Goal: Information Seeking & Learning: Learn about a topic

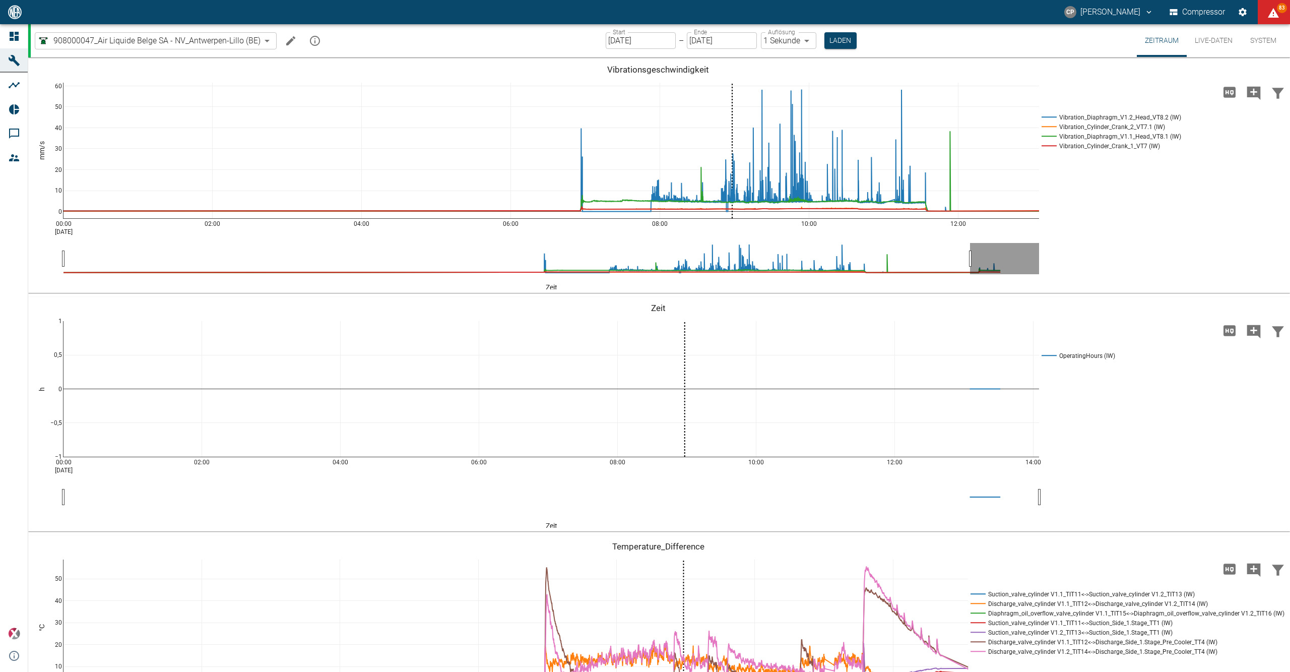
scroll to position [672, 0]
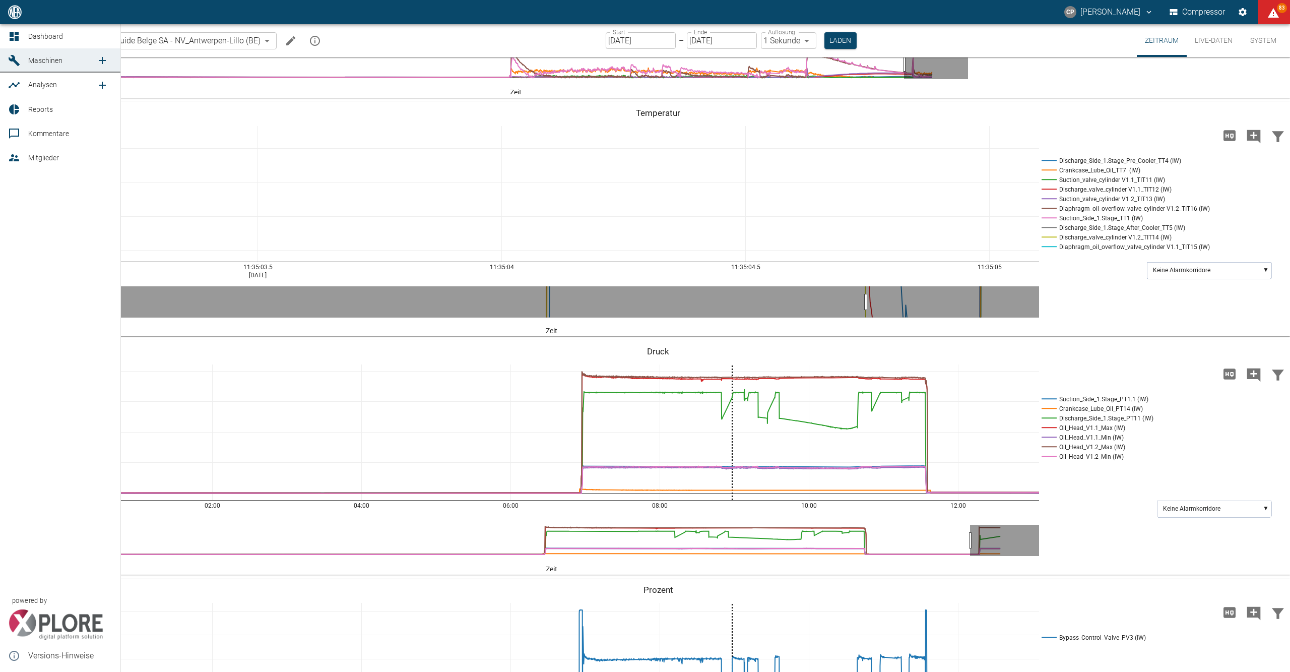
click at [18, 31] on icon at bounding box center [14, 36] width 12 height 12
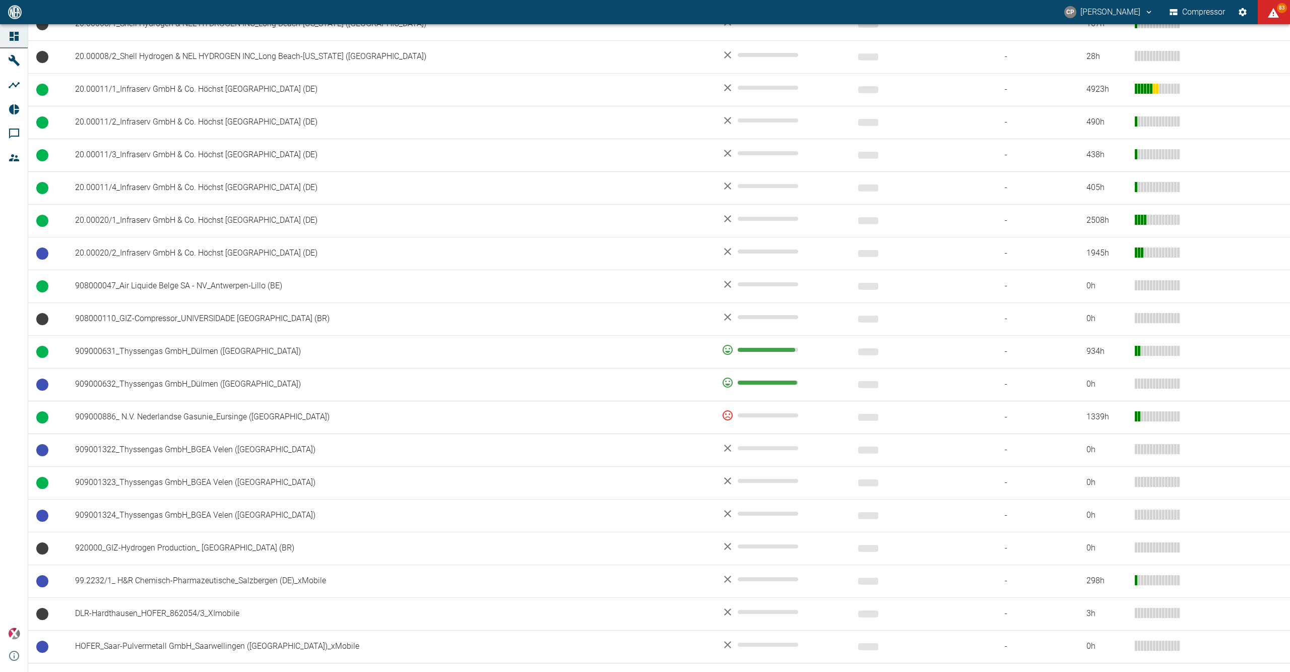
scroll to position [537, 0]
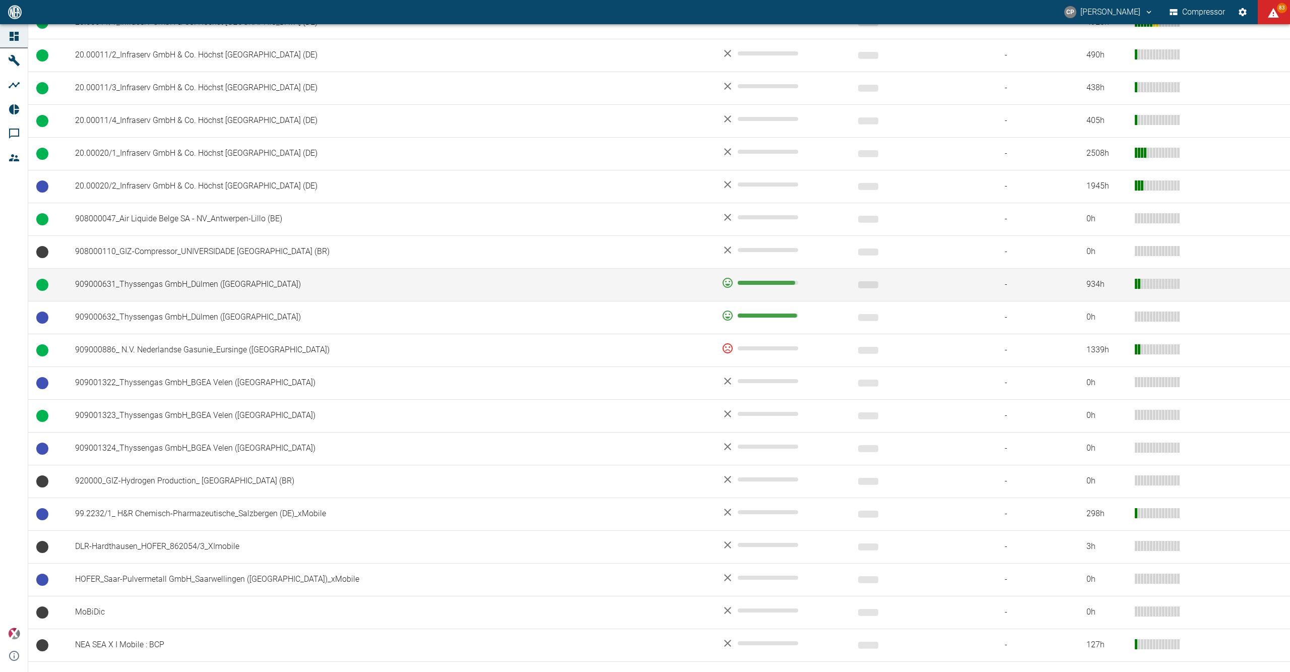
click at [202, 293] on td "909000631_Thyssengas GmbH_Dülmen ([GEOGRAPHIC_DATA])" at bounding box center [390, 284] width 647 height 33
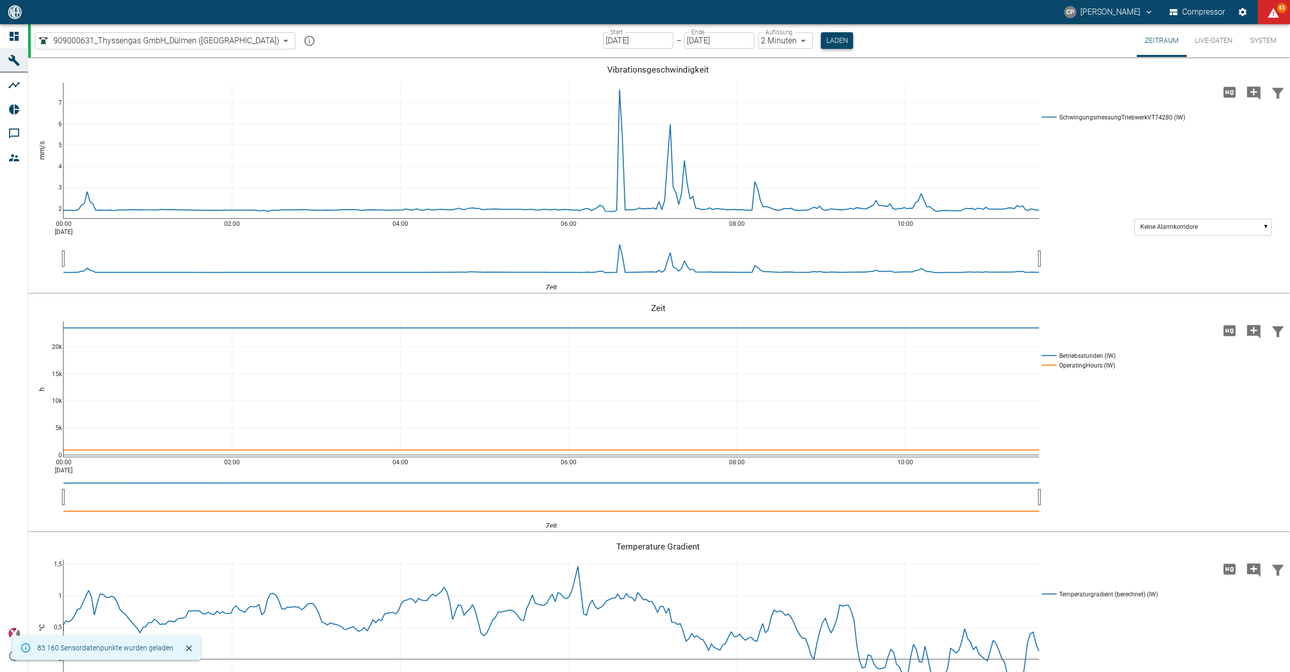
click at [821, 39] on button "Laden" at bounding box center [837, 40] width 32 height 17
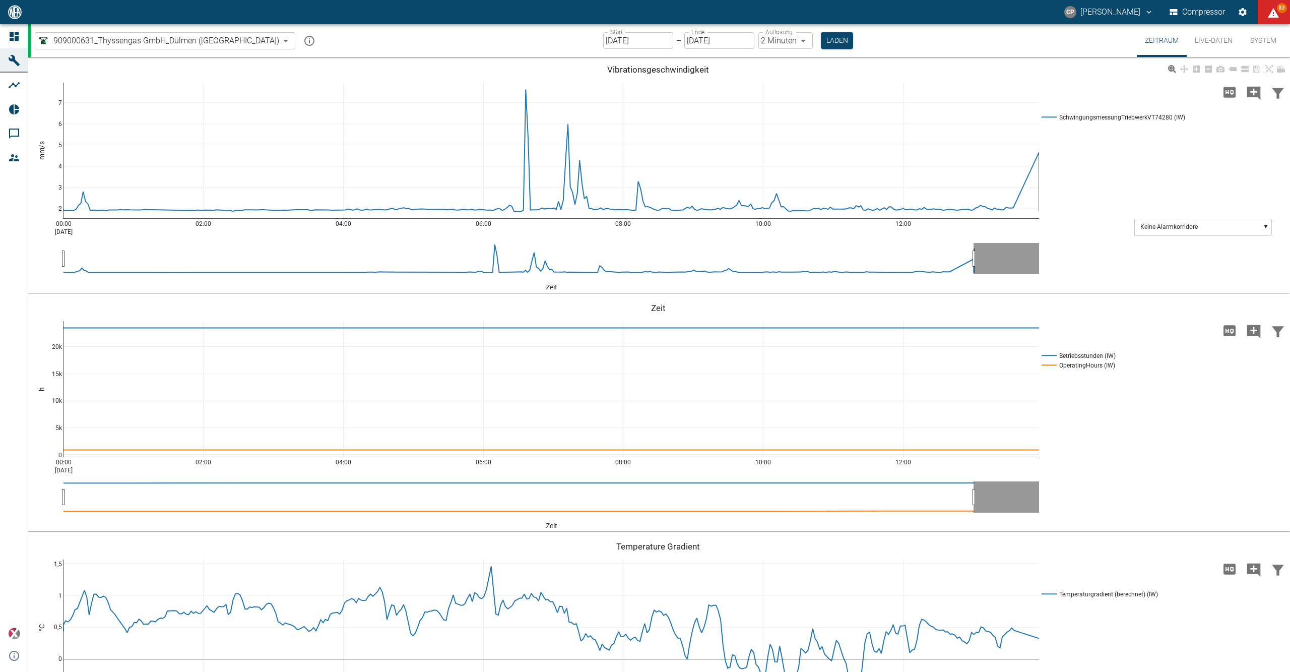
drag, startPoint x: 807, startPoint y: 39, endPoint x: 936, endPoint y: 92, distance: 139.0
click at [821, 39] on button "Laden" at bounding box center [837, 40] width 32 height 17
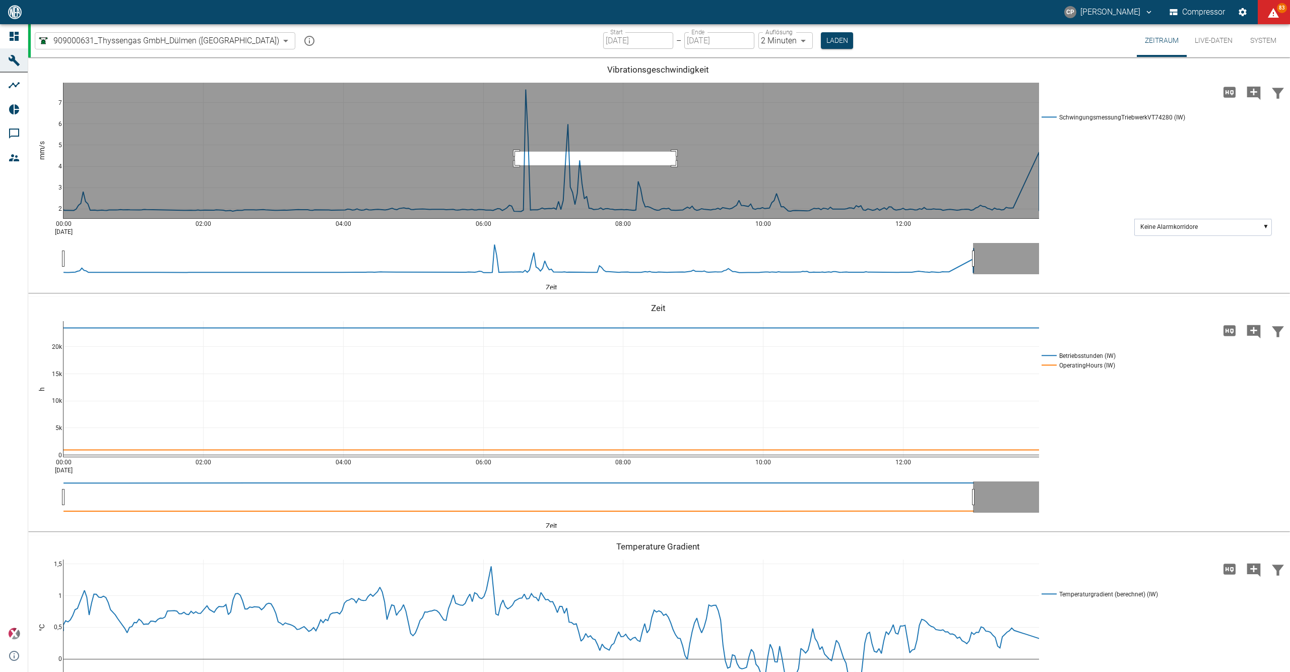
drag, startPoint x: 515, startPoint y: 152, endPoint x: 676, endPoint y: 161, distance: 161.1
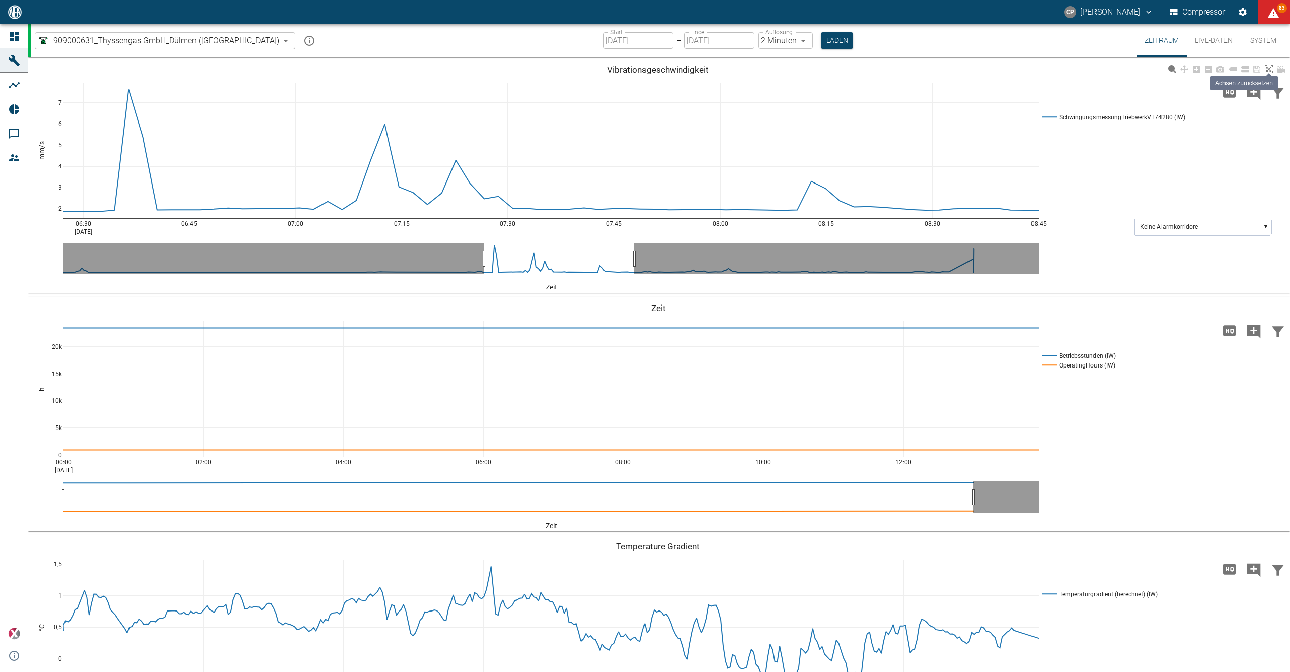
click at [1268, 67] on icon at bounding box center [1269, 69] width 8 height 8
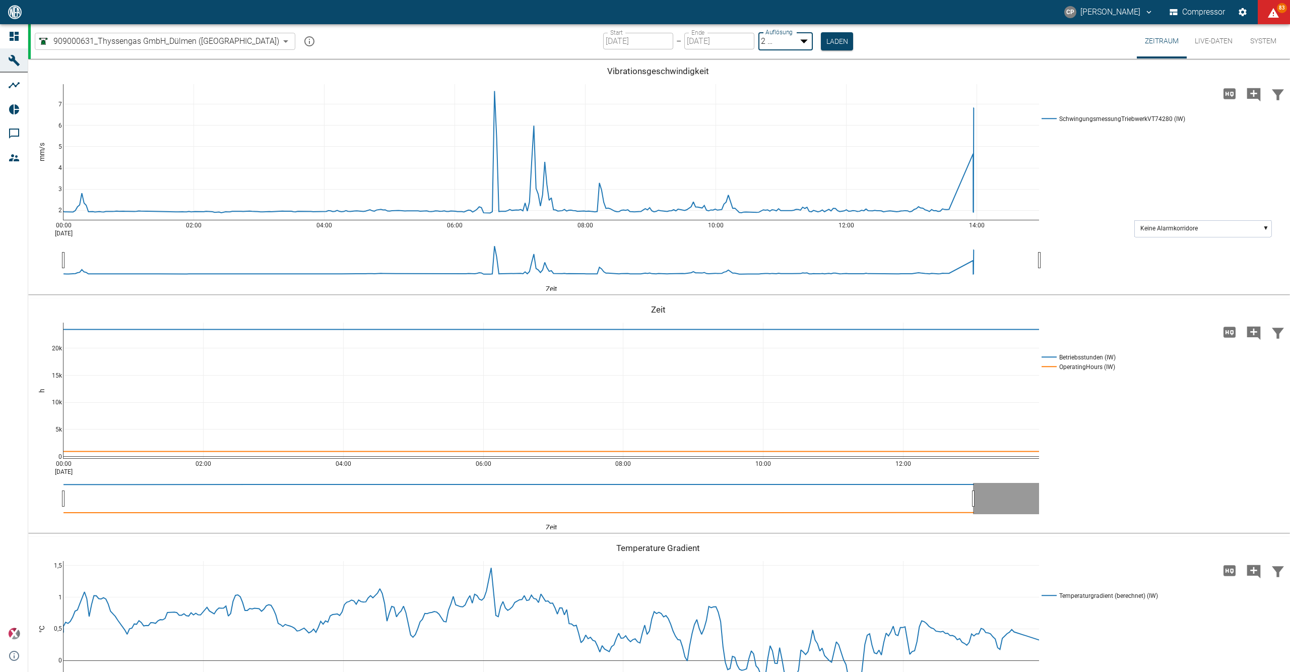
click at [762, 42] on body "[PERSON_NAME] Compressor 83 Dashboard Maschinen Analysen Reports Kommentare Mit…" at bounding box center [645, 336] width 1290 height 672
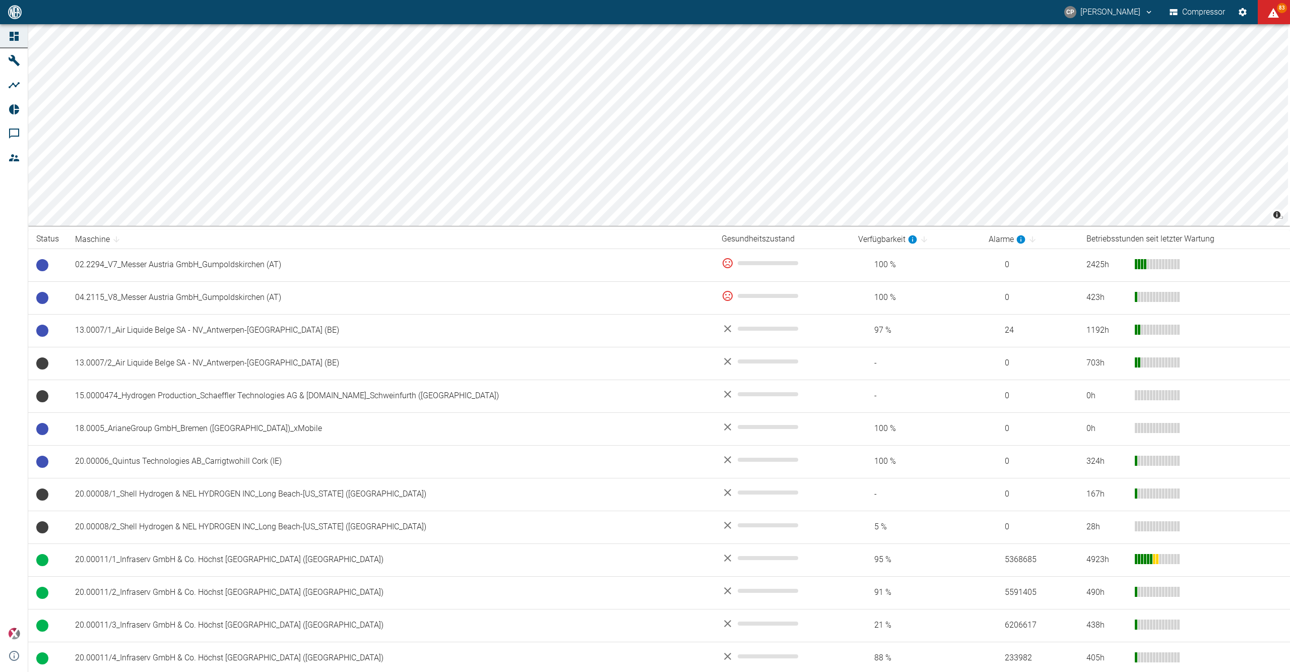
scroll to position [565, 0]
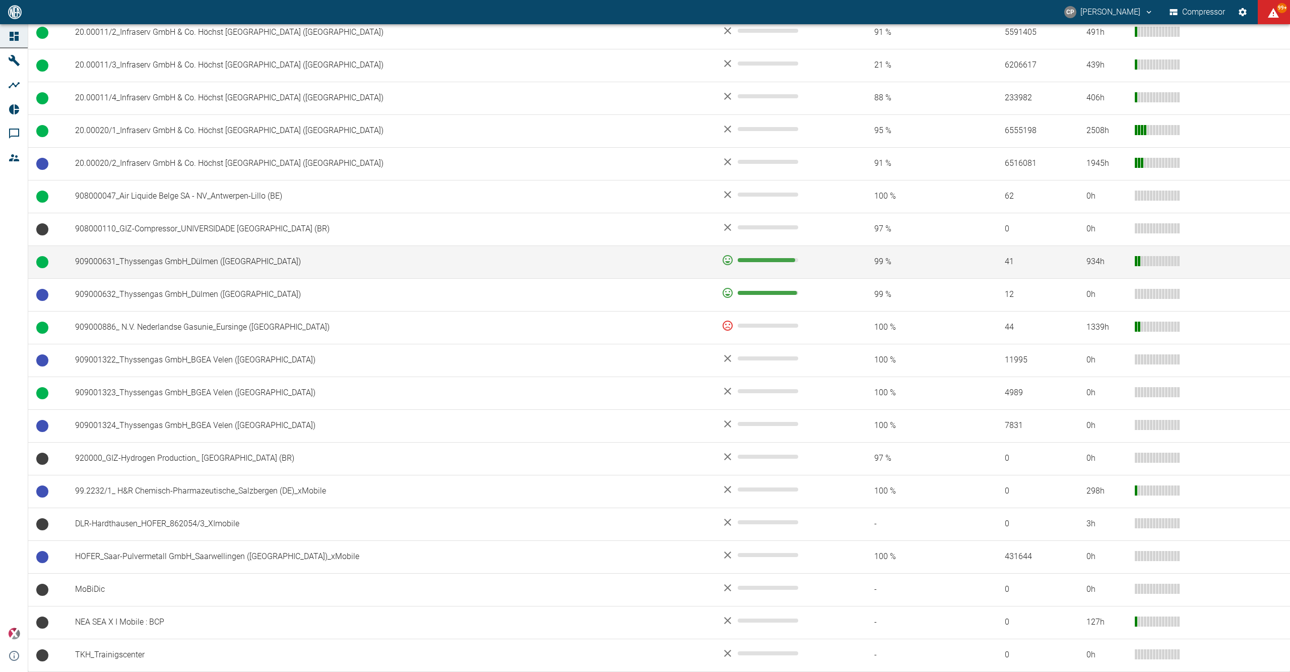
click at [307, 264] on td "909000631_Thyssengas GmbH_Dülmen ([GEOGRAPHIC_DATA])" at bounding box center [390, 261] width 647 height 33
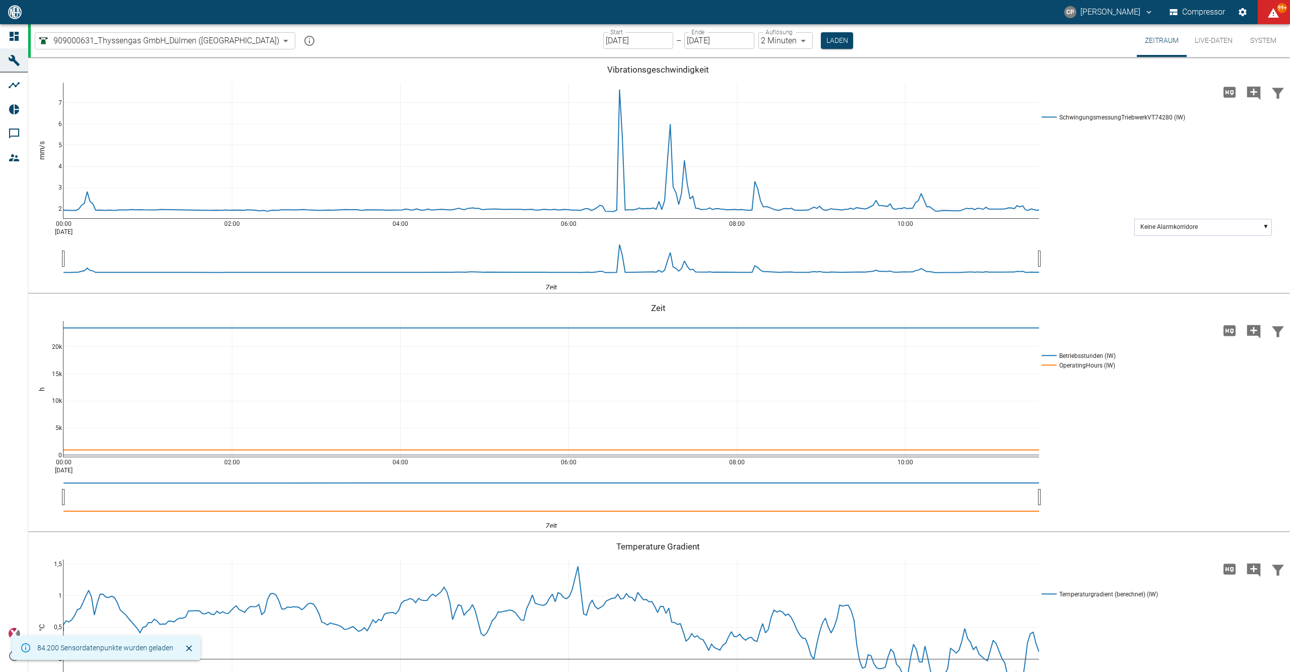
click at [761, 45] on body "CP Christoph Palm Compressor 99+ Dashboard Maschinen Analysen Reports Kommentar…" at bounding box center [645, 336] width 1290 height 672
click at [761, 51] on ul "1 Sekunde 2 Minuten 10 Minuten" at bounding box center [751, 80] width 56 height 62
click at [763, 55] on li "1 Sekunde" at bounding box center [751, 62] width 56 height 18
type input "1sec"
click at [821, 37] on button "Laden" at bounding box center [837, 40] width 32 height 17
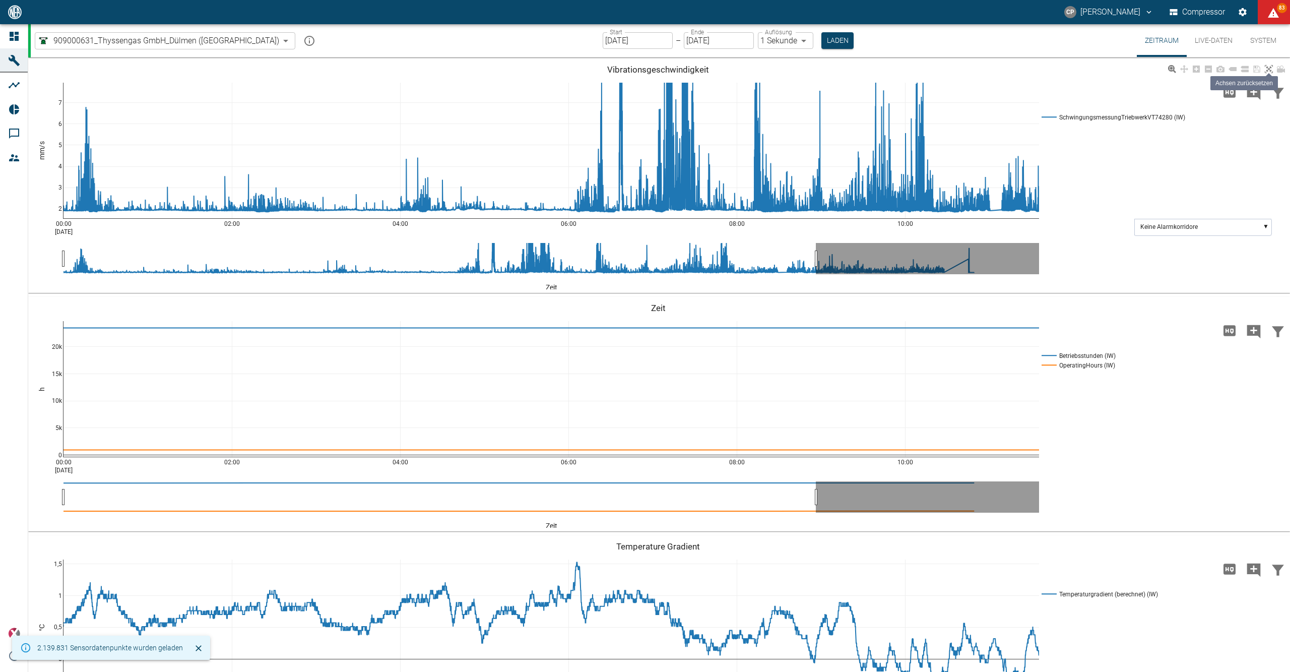
click at [1269, 68] on icon at bounding box center [1269, 69] width 8 height 8
click at [1269, 71] on icon at bounding box center [1269, 69] width 8 height 8
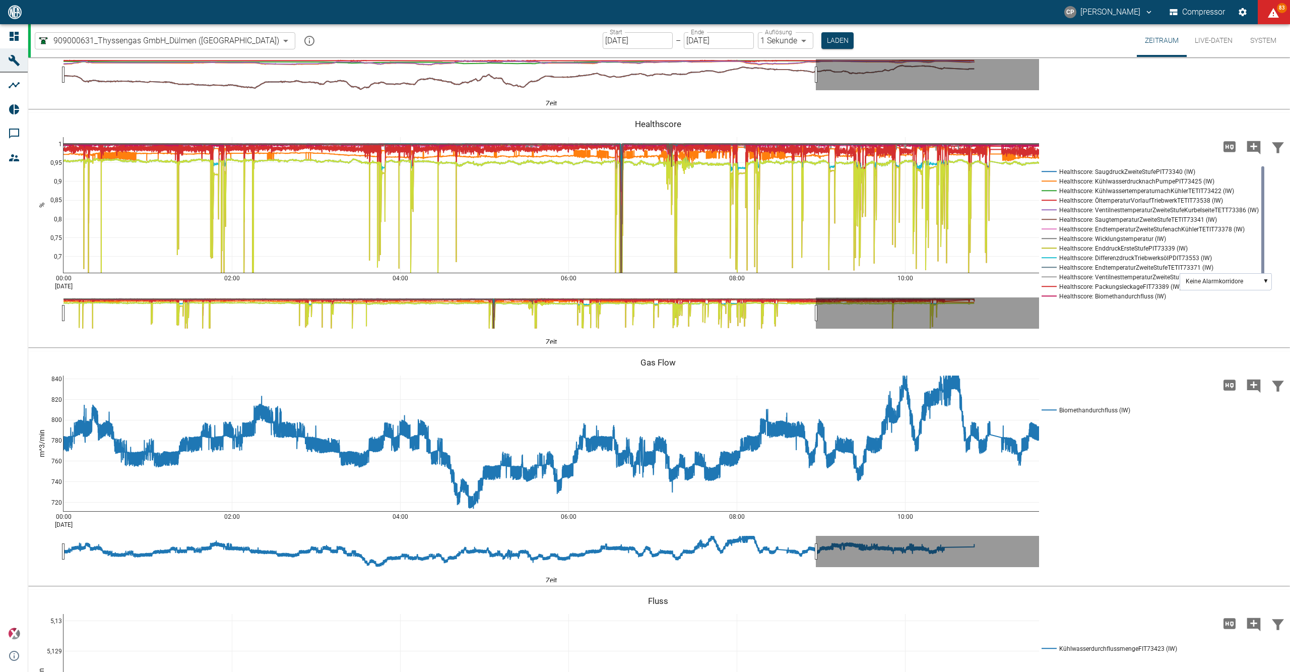
scroll to position [2486, 0]
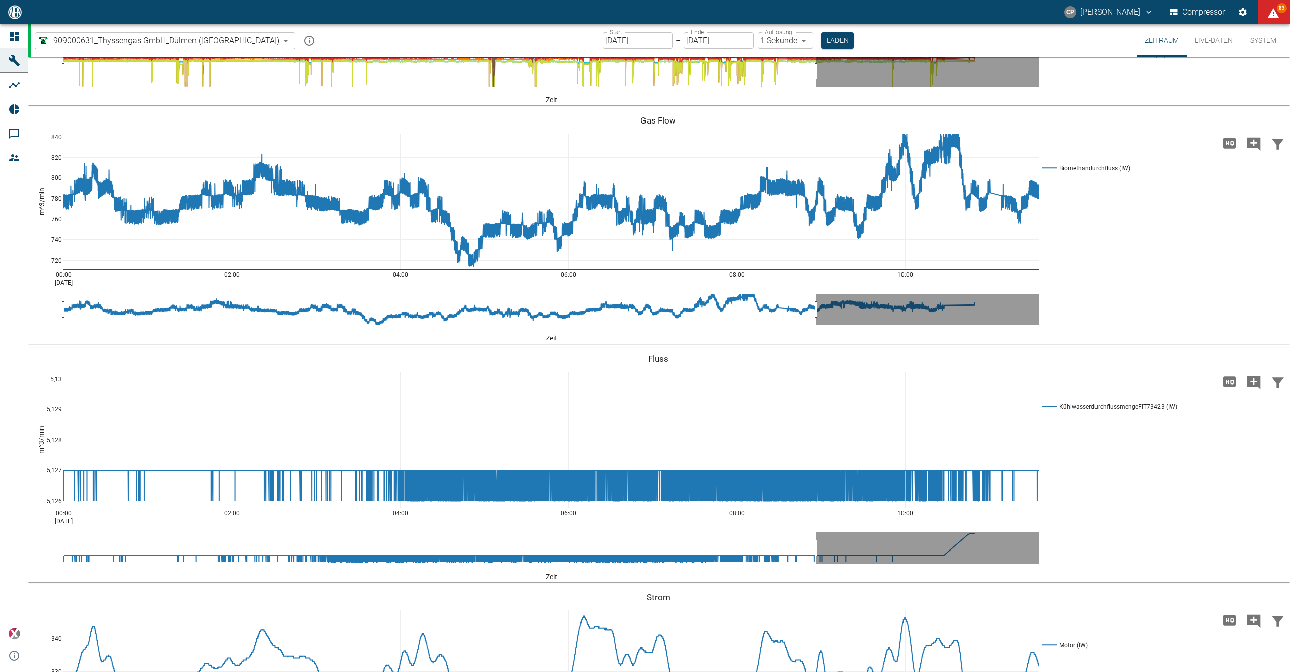
drag, startPoint x: 599, startPoint y: 317, endPoint x: 637, endPoint y: 317, distance: 37.8
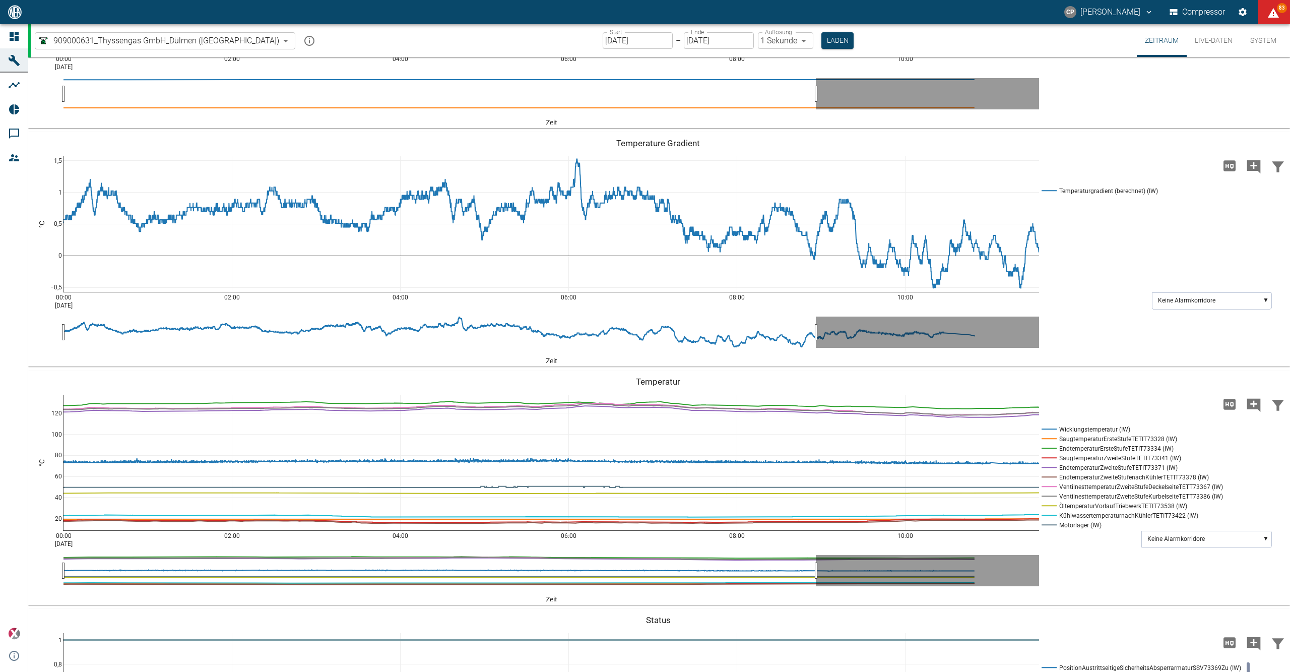
scroll to position [0, 0]
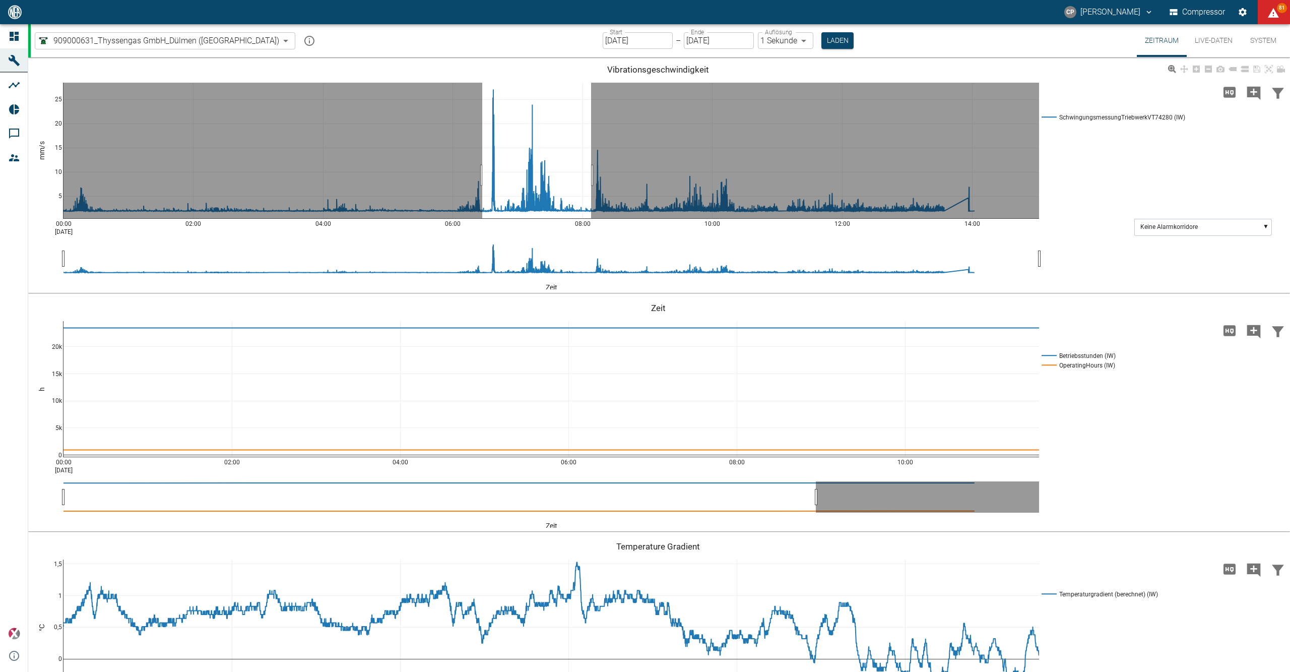
drag, startPoint x: 482, startPoint y: 175, endPoint x: 592, endPoint y: 177, distance: 109.4
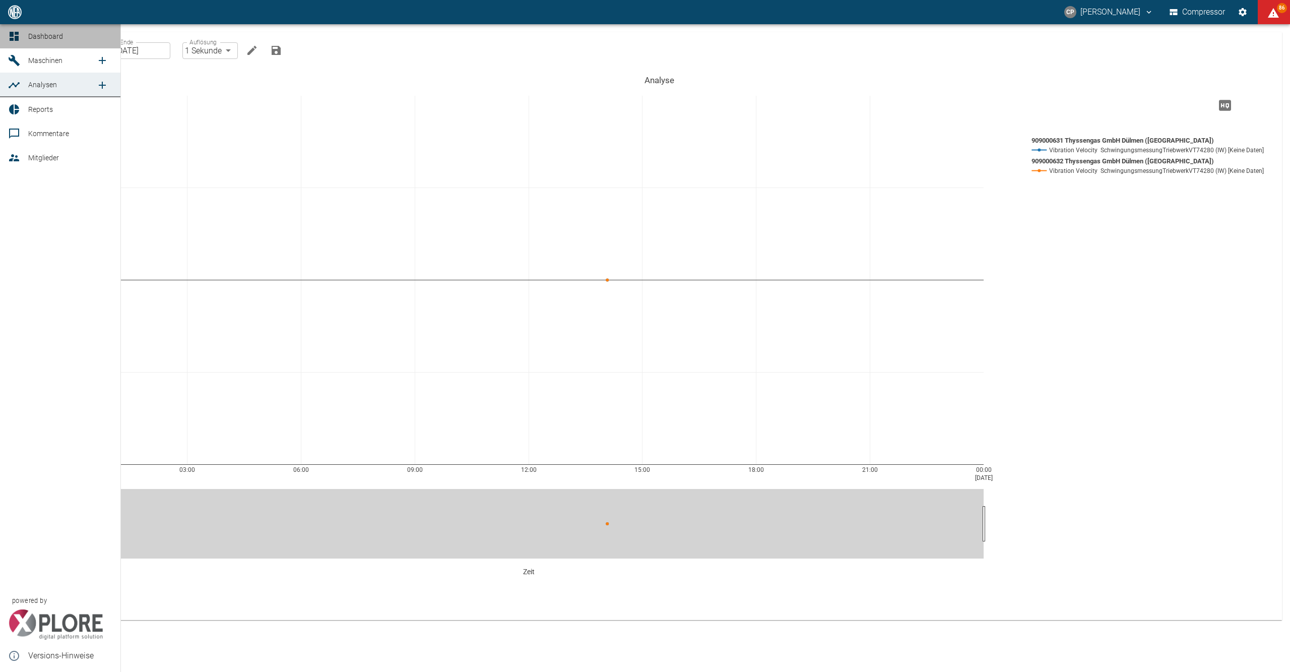
click at [21, 47] on link "Dashboard" at bounding box center [60, 36] width 120 height 24
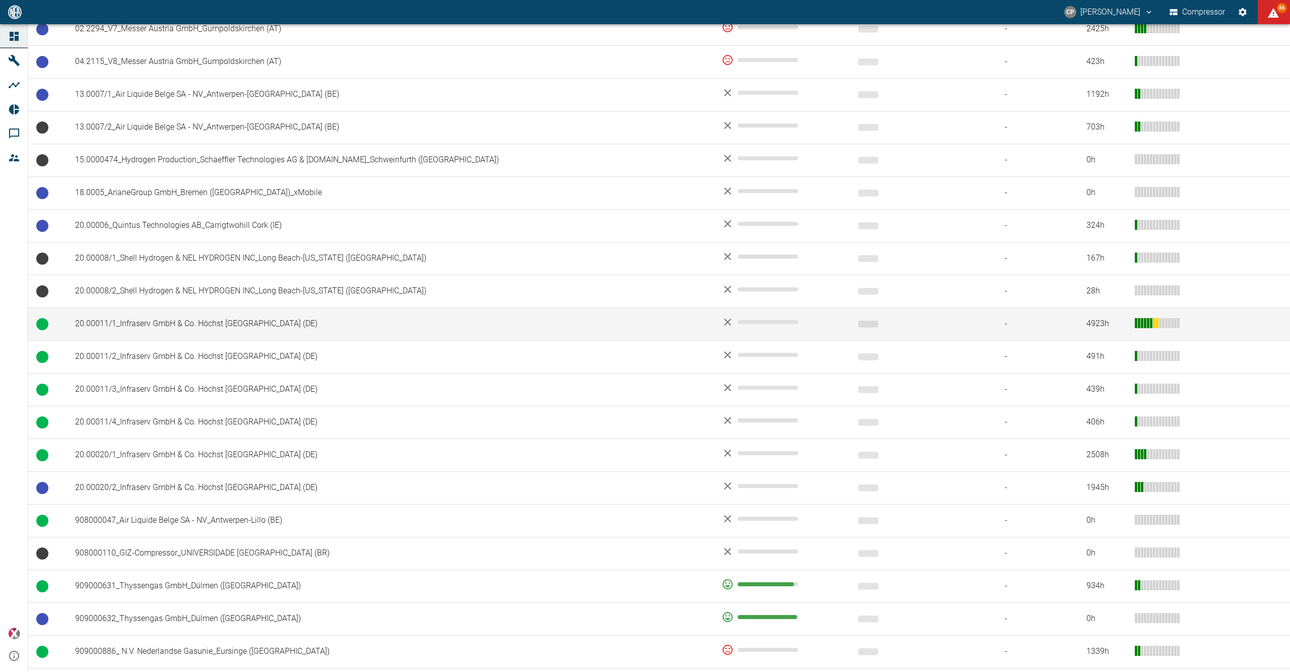
scroll to position [269, 0]
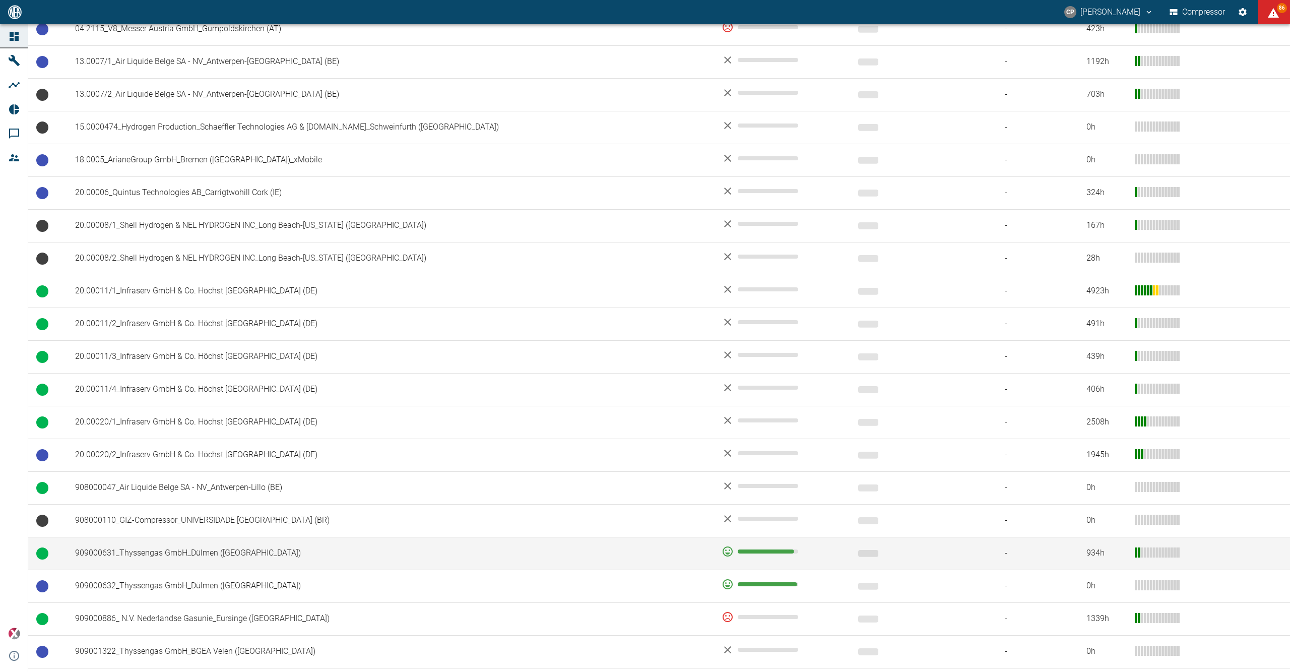
click at [194, 555] on td "909000631_Thyssengas GmbH_Dülmen ([GEOGRAPHIC_DATA])" at bounding box center [390, 553] width 647 height 33
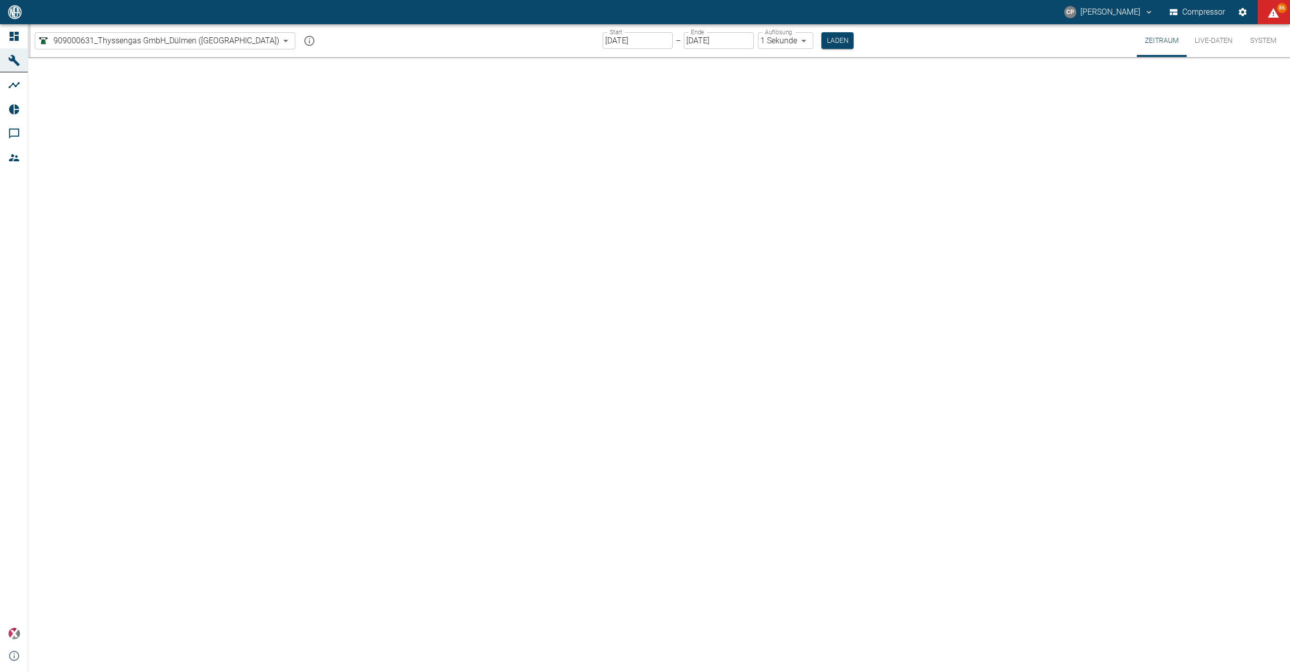
type input "2min"
click at [1207, 41] on button "Live-Daten" at bounding box center [1214, 40] width 54 height 33
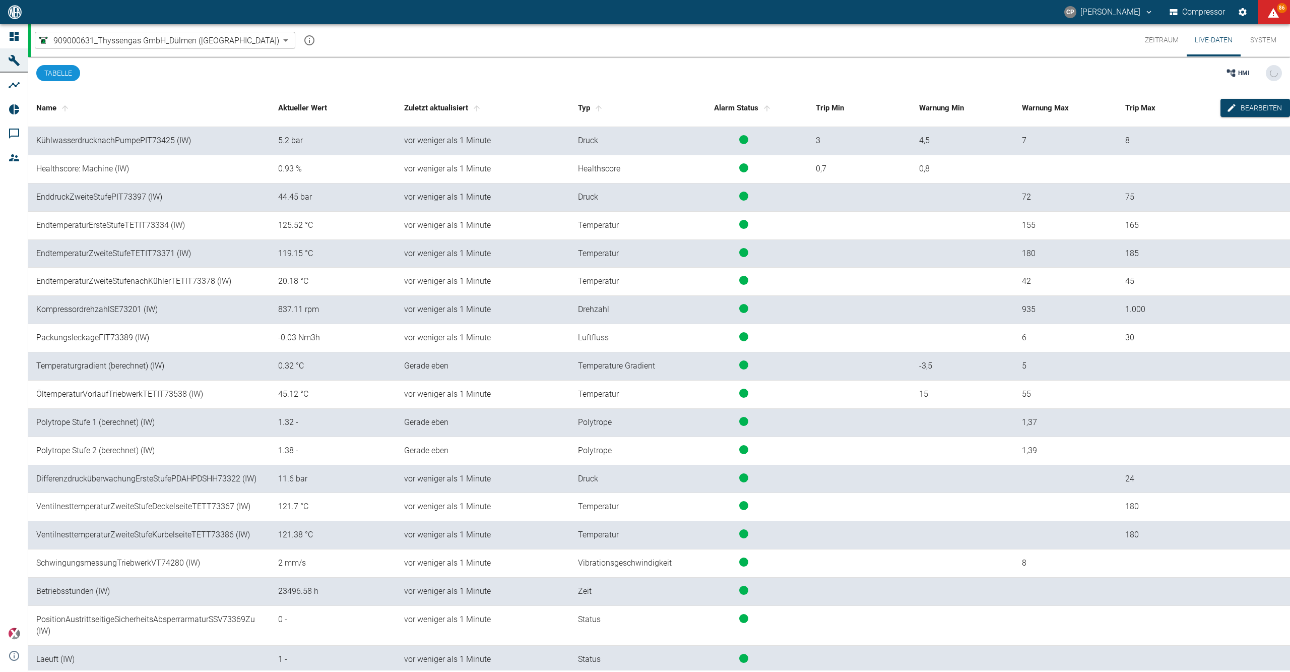
click at [1211, 41] on button "Live-Daten" at bounding box center [1214, 40] width 54 height 32
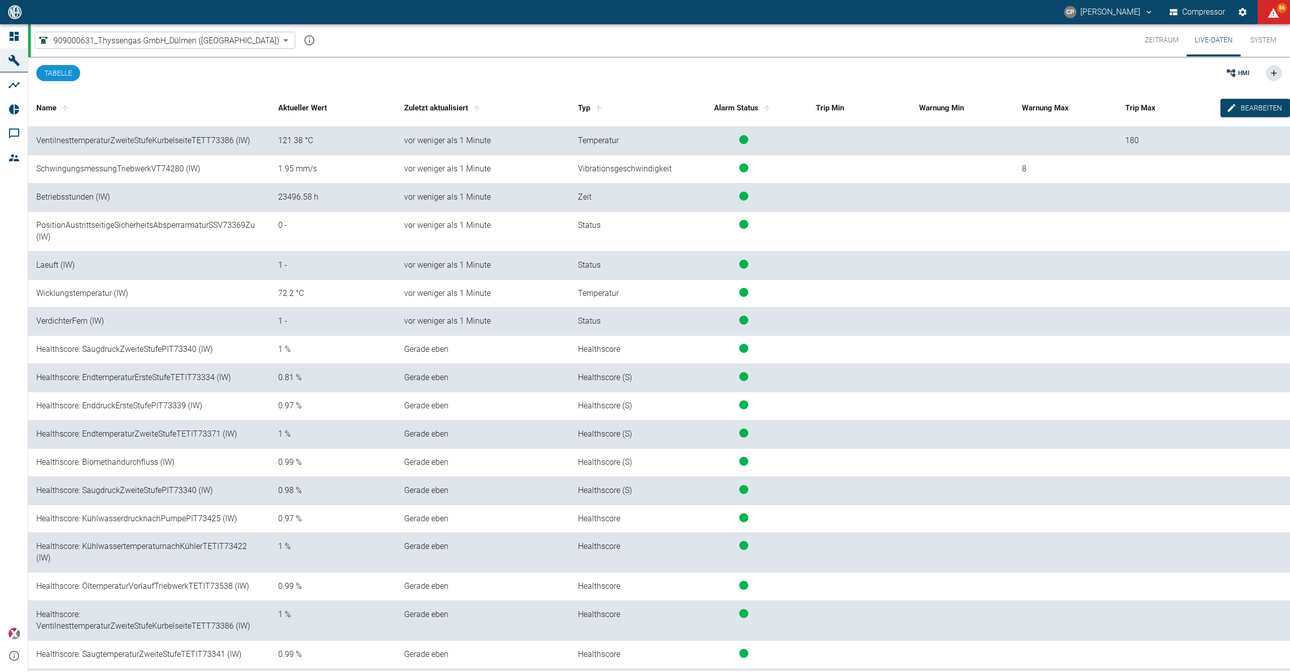
scroll to position [327, 0]
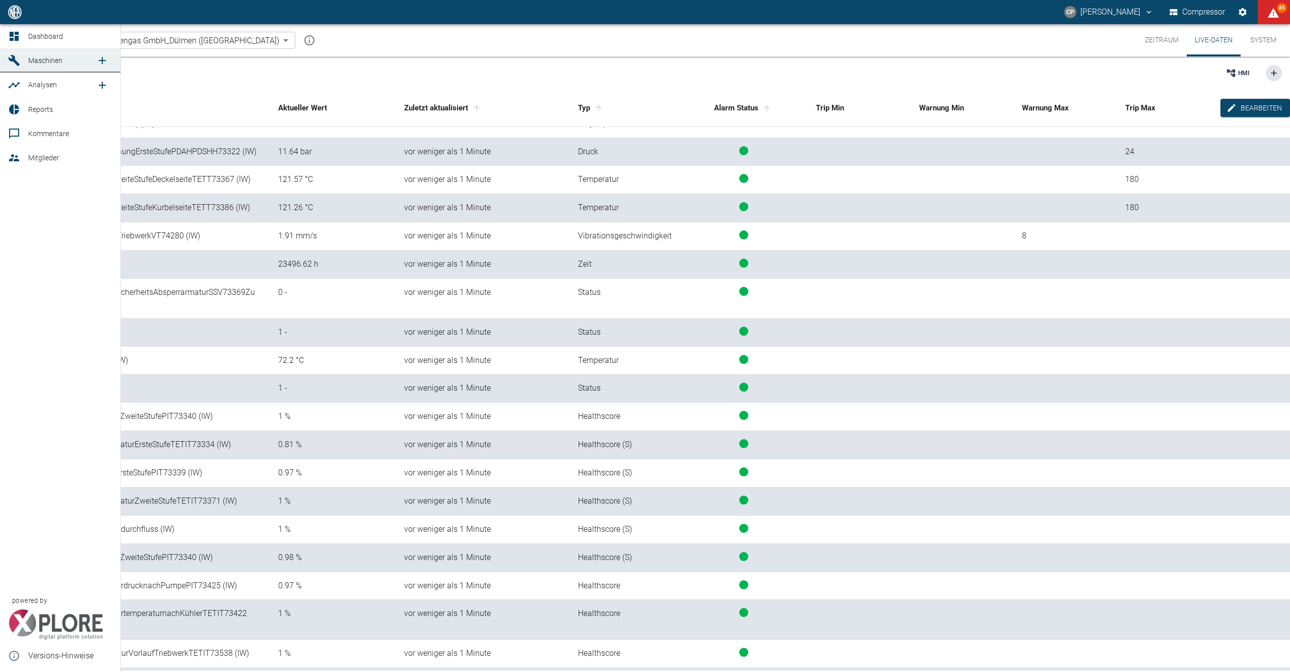
click at [27, 37] on link "Dashboard" at bounding box center [60, 36] width 120 height 24
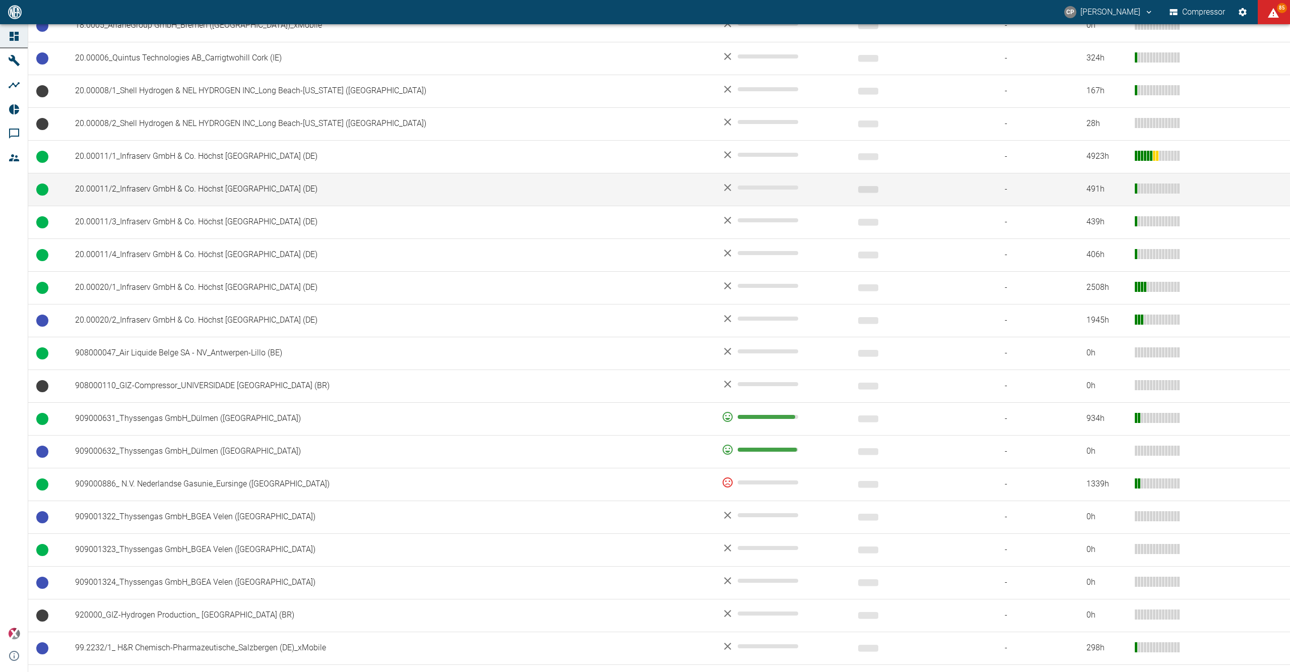
scroll to position [565, 0]
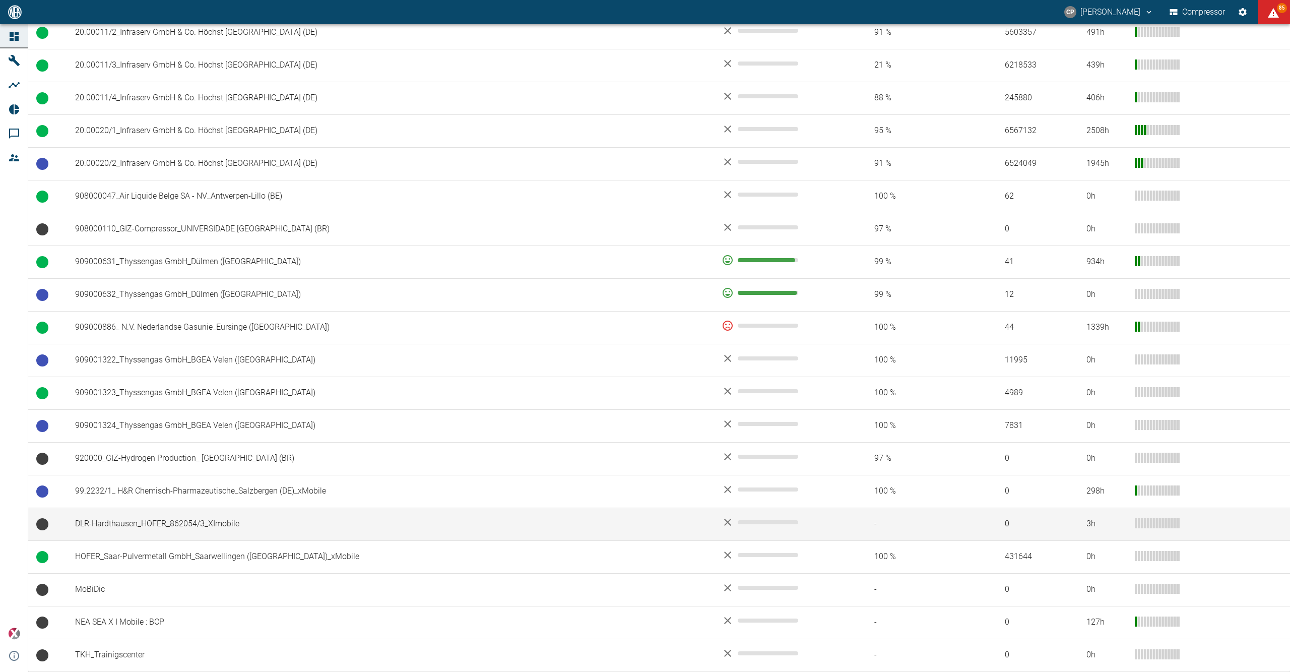
click at [183, 518] on td "DLR-Hardthausen_HOFER_862054/3_XImobile" at bounding box center [390, 524] width 647 height 33
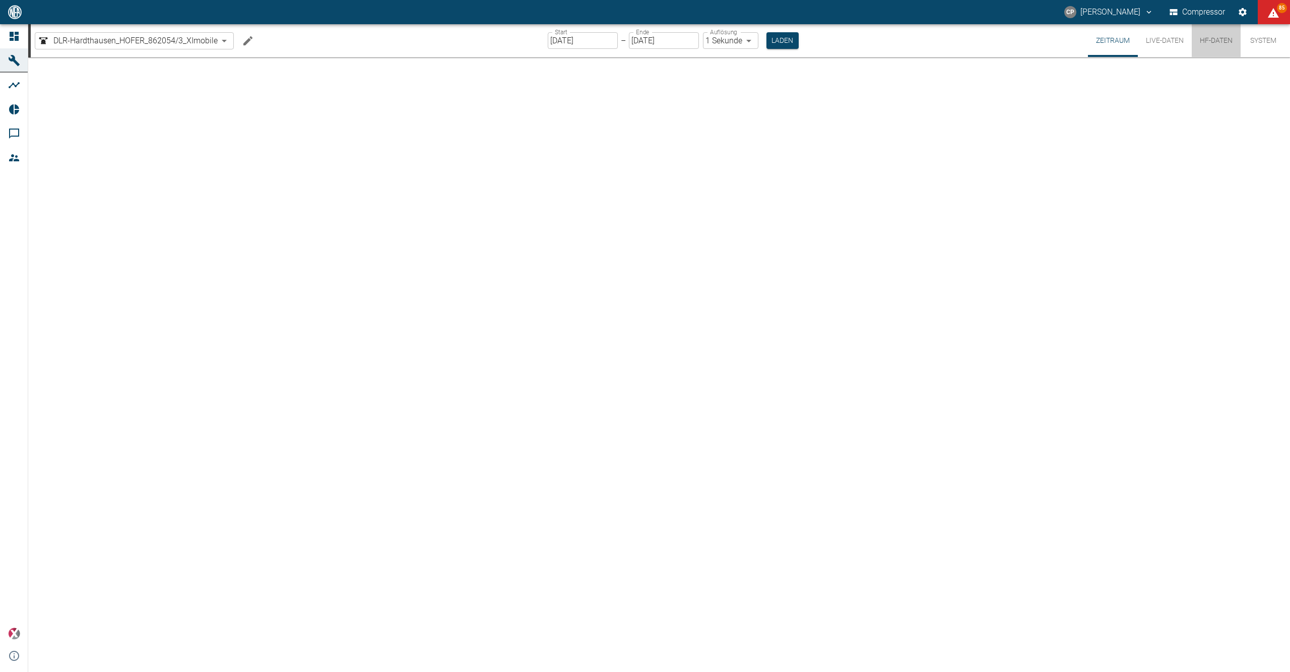
click at [1212, 45] on button "HF-Daten" at bounding box center [1216, 40] width 49 height 33
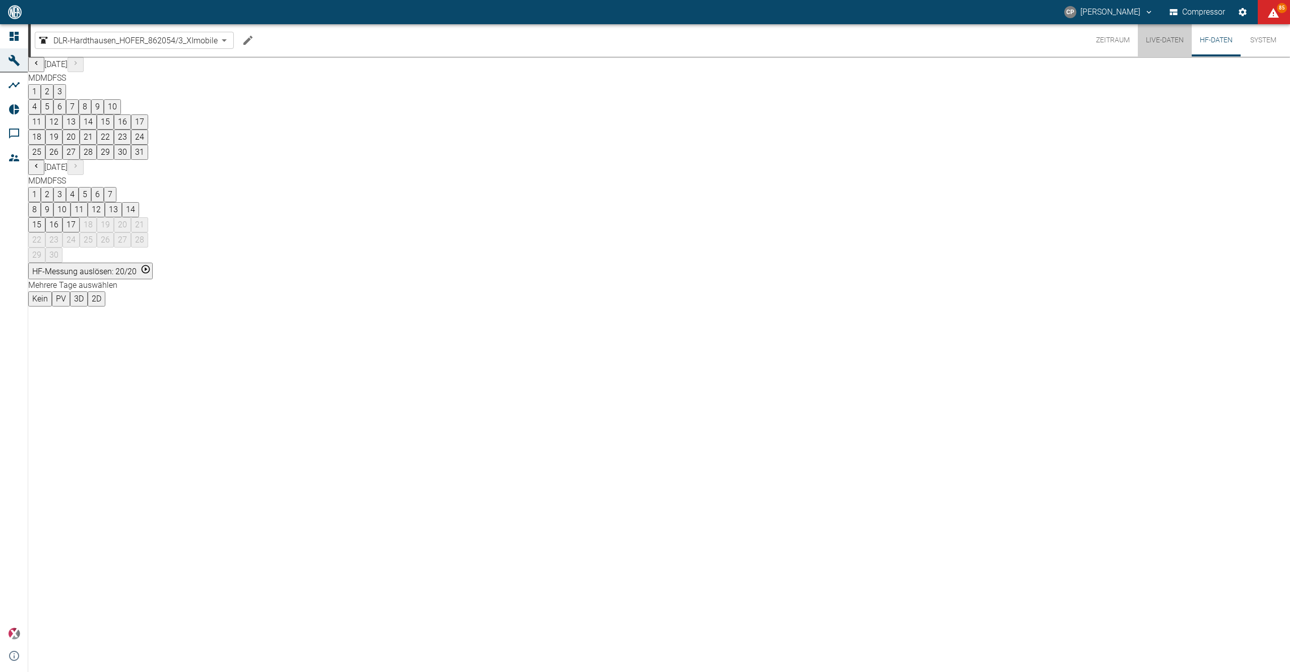
click at [1172, 44] on button "Live-Daten" at bounding box center [1165, 40] width 54 height 32
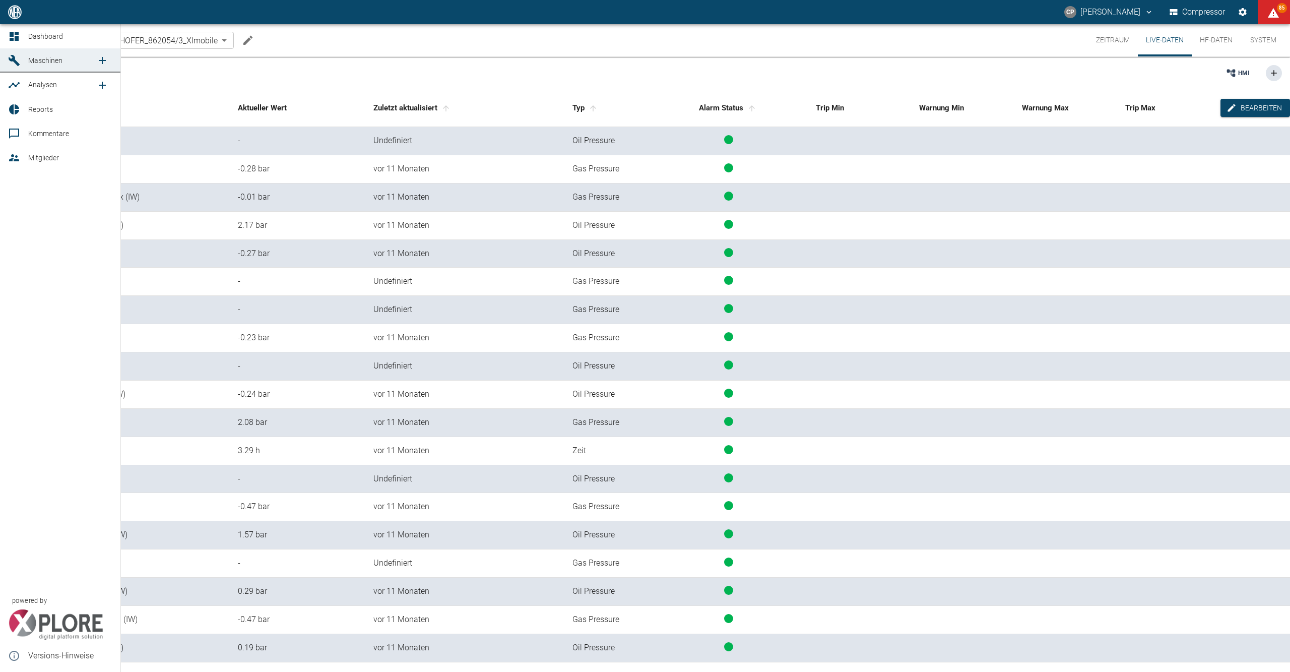
click at [27, 43] on link "Dashboard" at bounding box center [60, 36] width 120 height 24
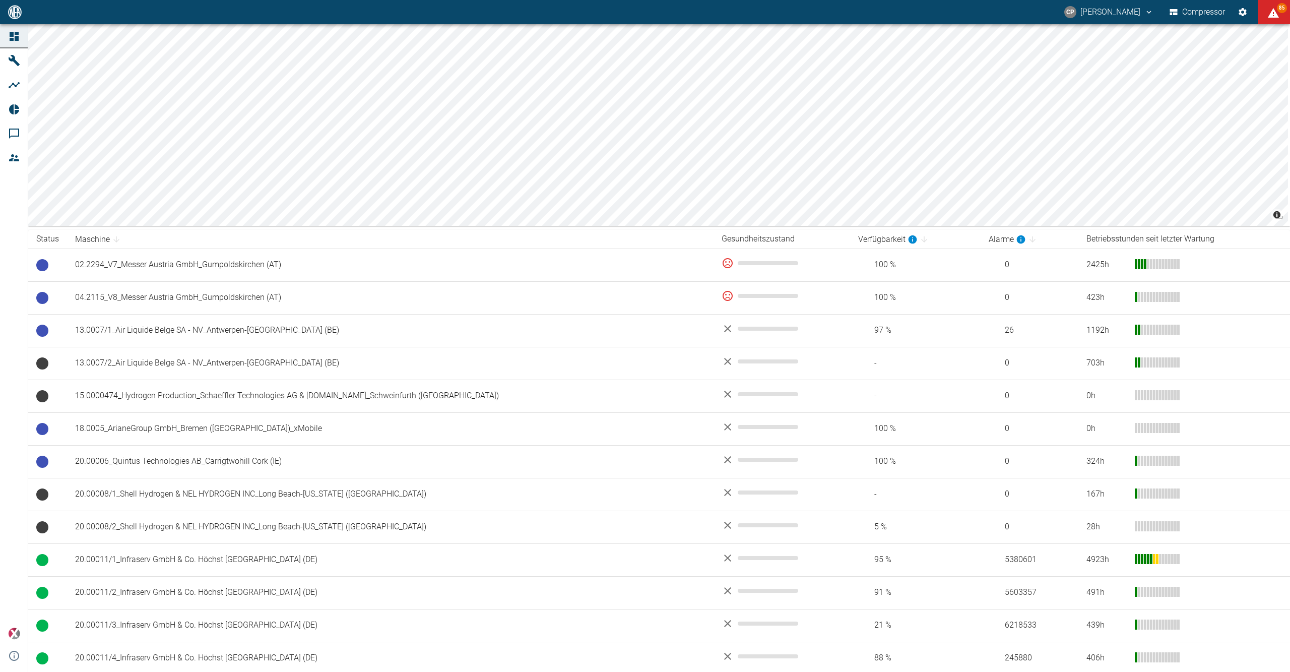
click at [26, 40] on link "Dashboard" at bounding box center [14, 36] width 28 height 24
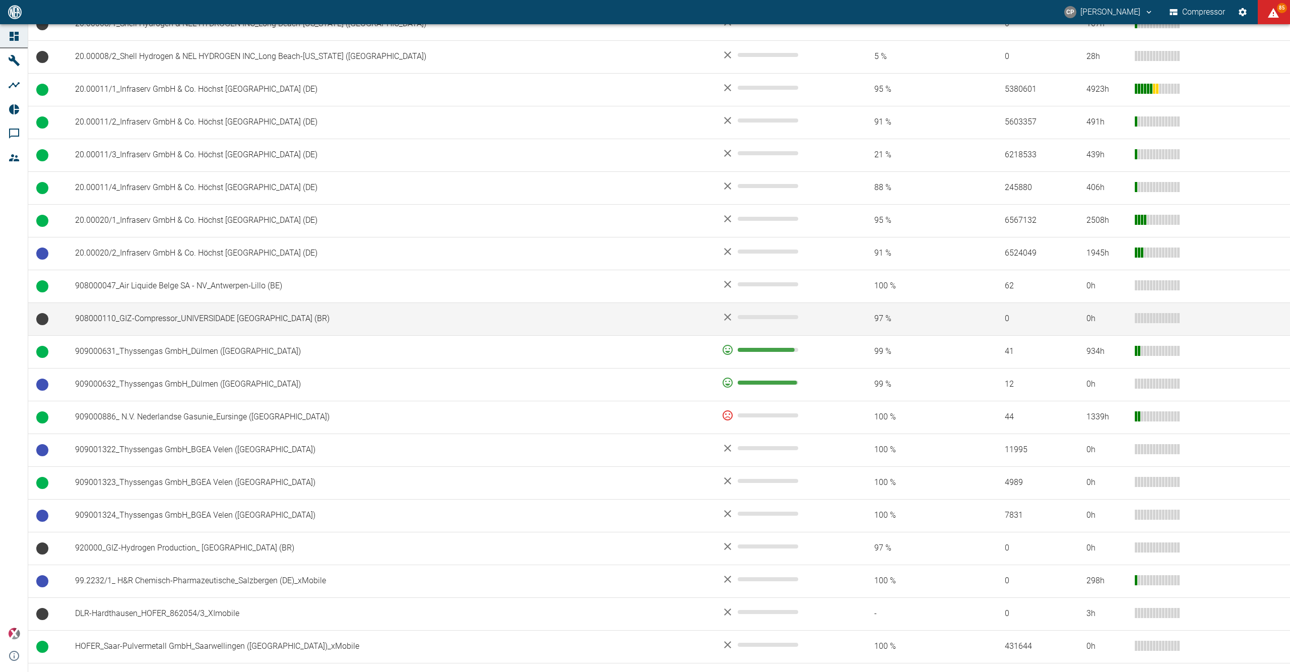
scroll to position [565, 0]
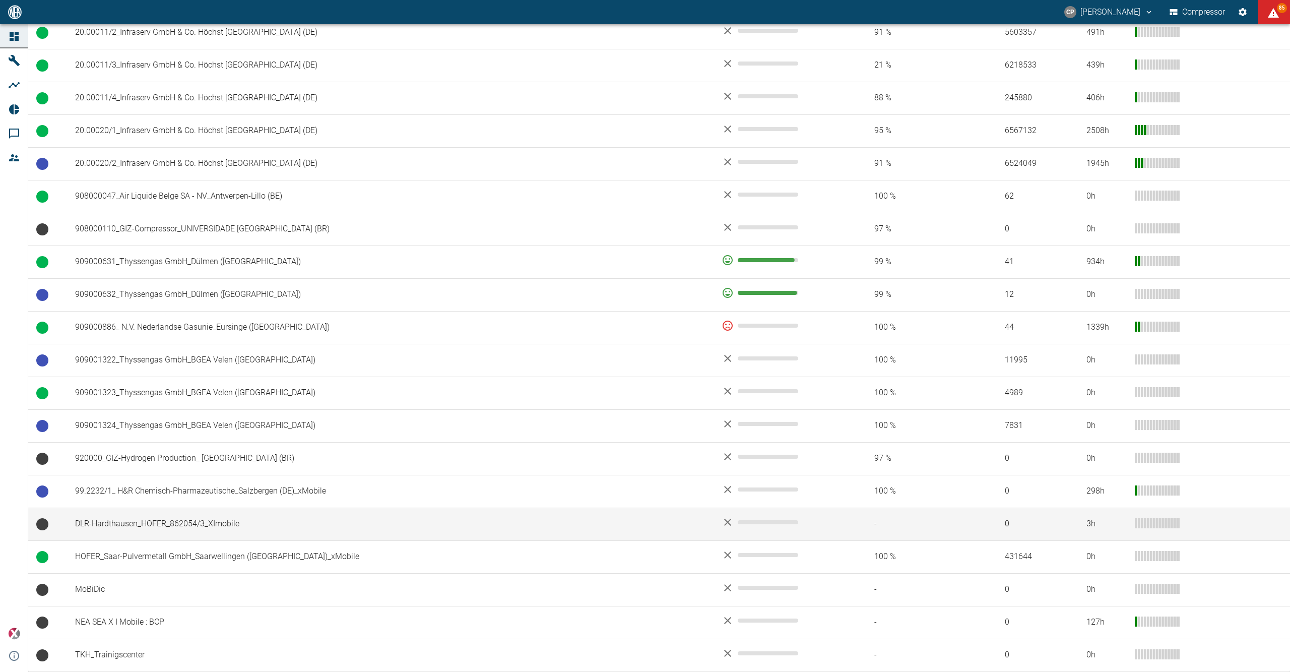
click at [164, 515] on td "DLR-Hardthausen_HOFER_862054/3_XImobile" at bounding box center [390, 524] width 647 height 33
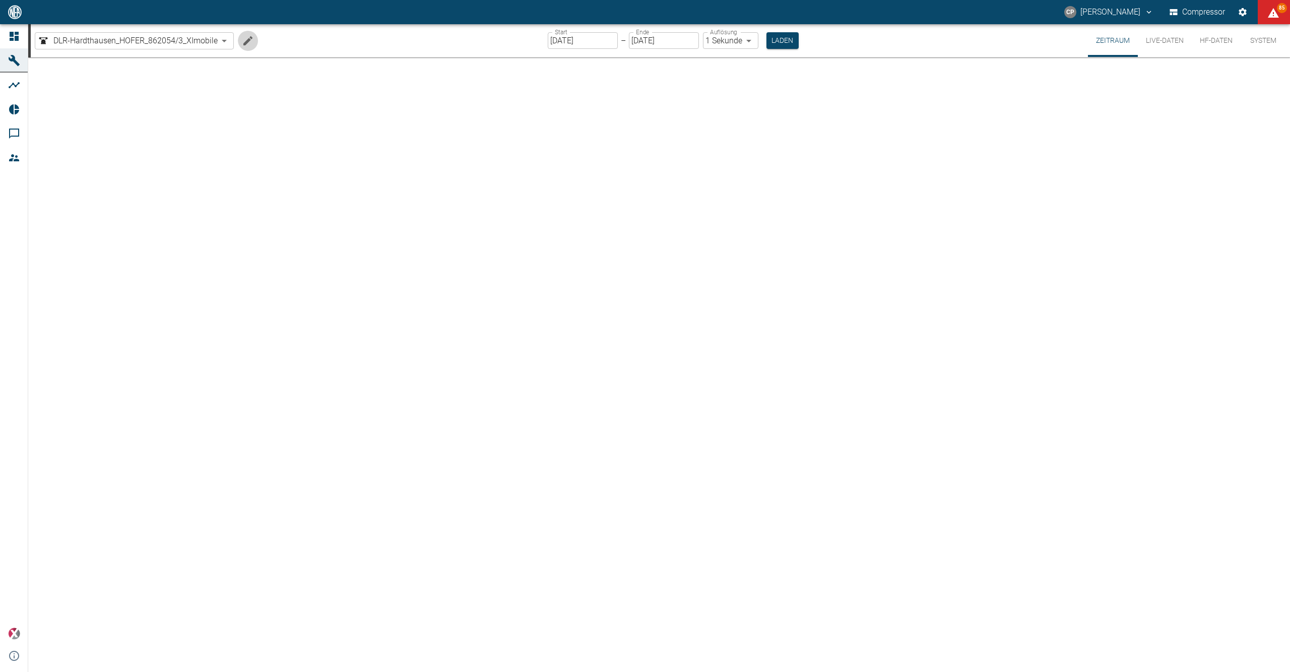
click at [246, 39] on icon "Machine bearbeiten" at bounding box center [248, 41] width 12 height 12
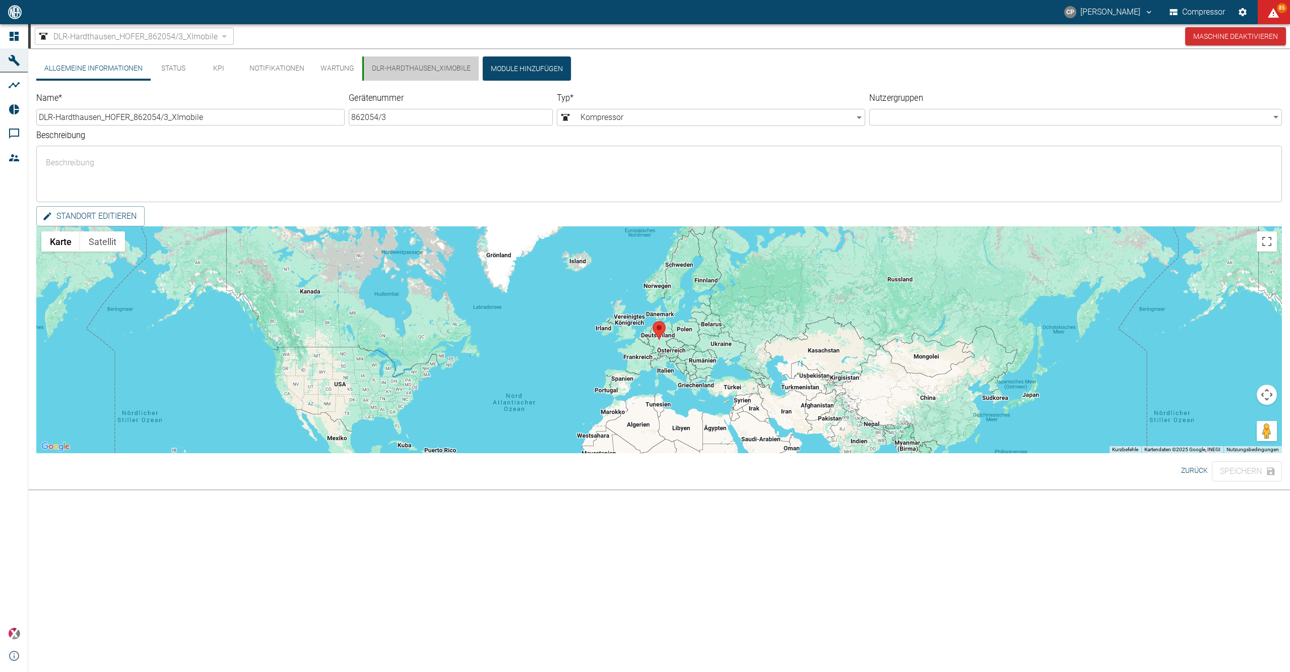
click at [413, 67] on button "DLR-Hardthausen_XImobile" at bounding box center [420, 68] width 116 height 24
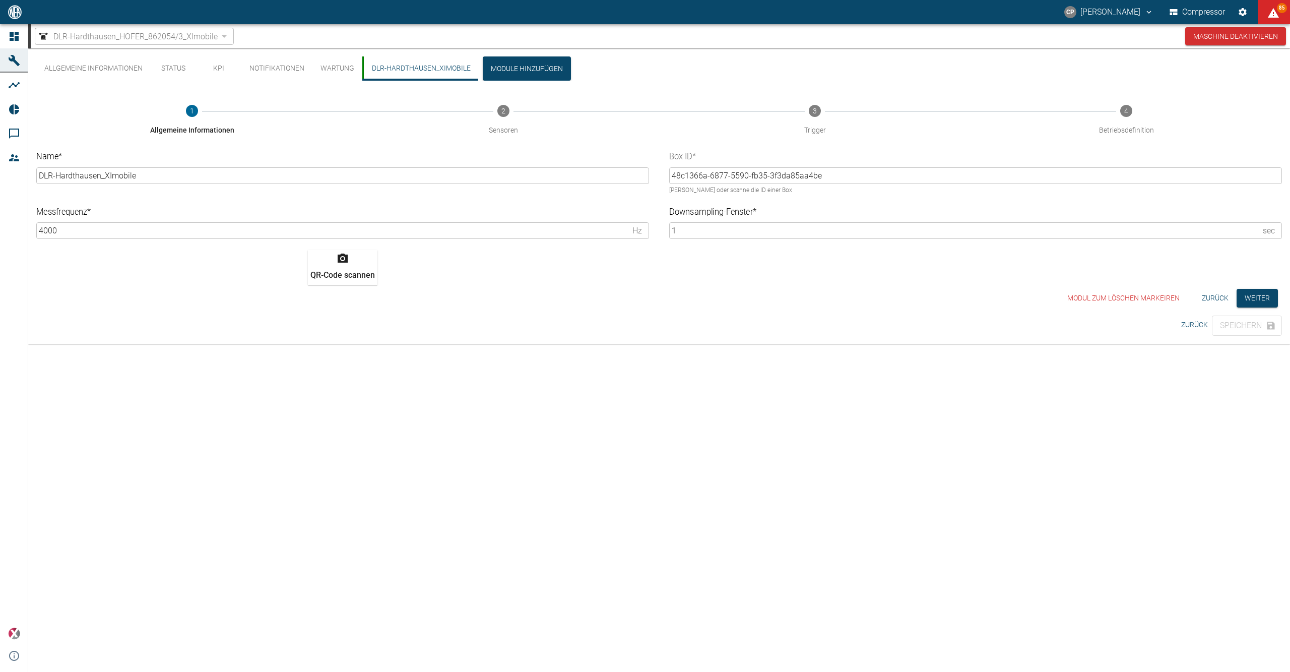
click at [119, 73] on button "Allgemeine Informationen" at bounding box center [93, 68] width 114 height 24
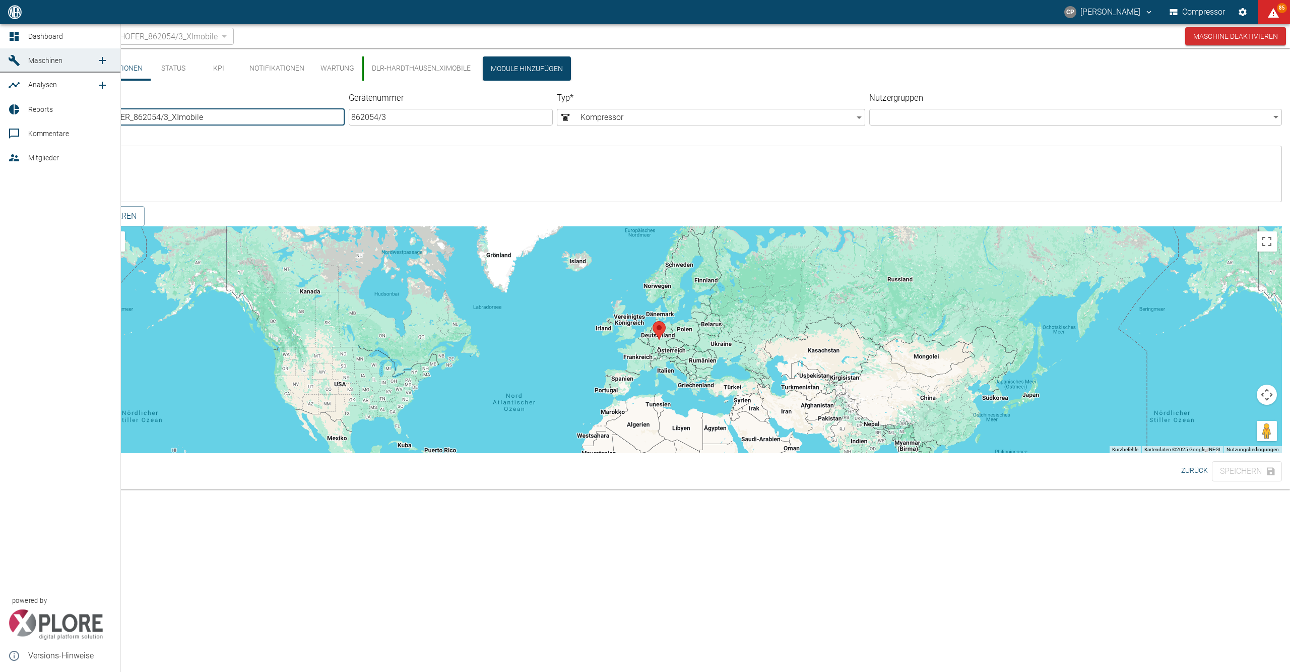
click at [25, 37] on link "Dashboard" at bounding box center [60, 36] width 120 height 24
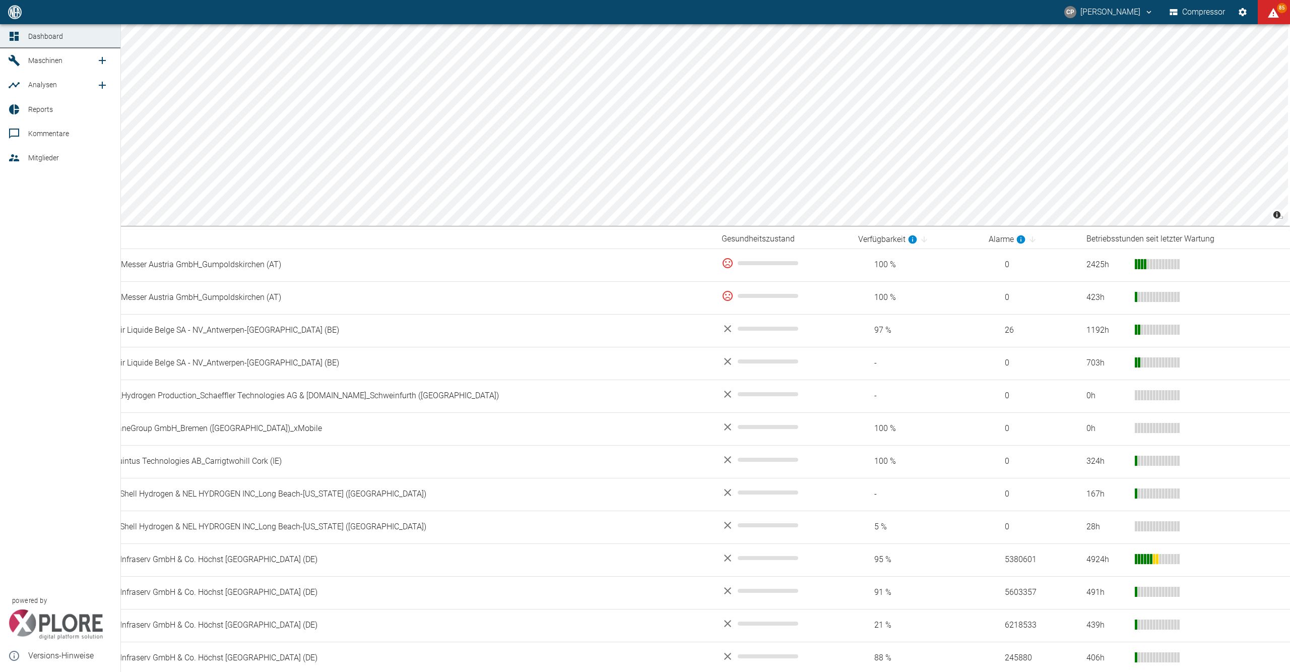
click at [101, 84] on icon "new /analyses/list/0" at bounding box center [102, 85] width 12 height 12
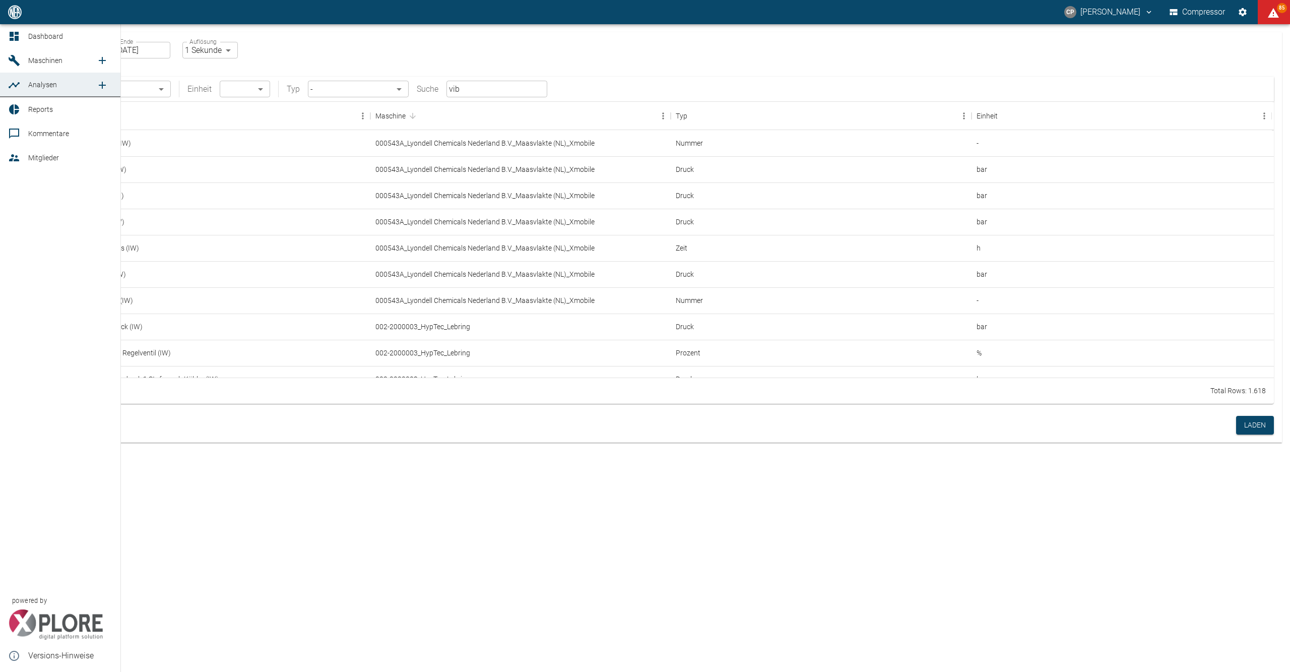
checkbox input "false"
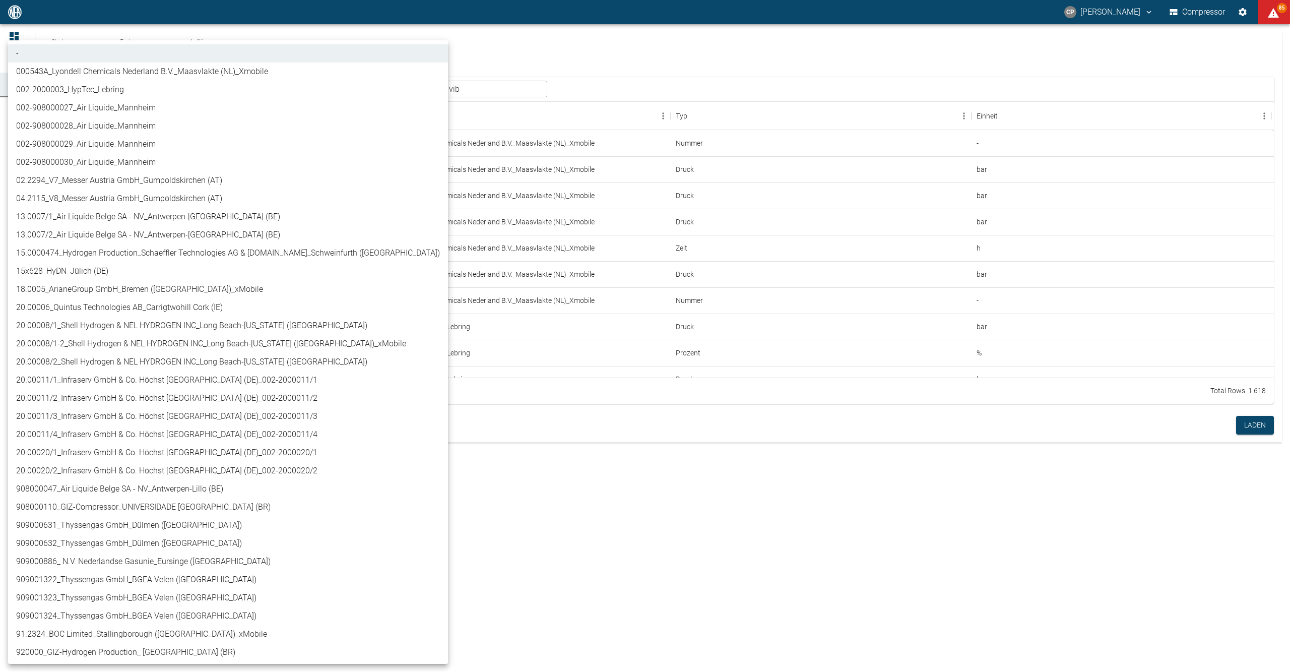
click at [149, 89] on body "CP Christoph Palm Compressor 85 Dashboard Maschinen Analysen Reports Kommentare…" at bounding box center [645, 336] width 1290 height 672
click at [132, 519] on li "909000631_Thyssengas GmbH_Dülmen ([GEOGRAPHIC_DATA])" at bounding box center [228, 525] width 440 height 18
type input "a6252582-01dd-49cb-8dbe-0742b28bc007"
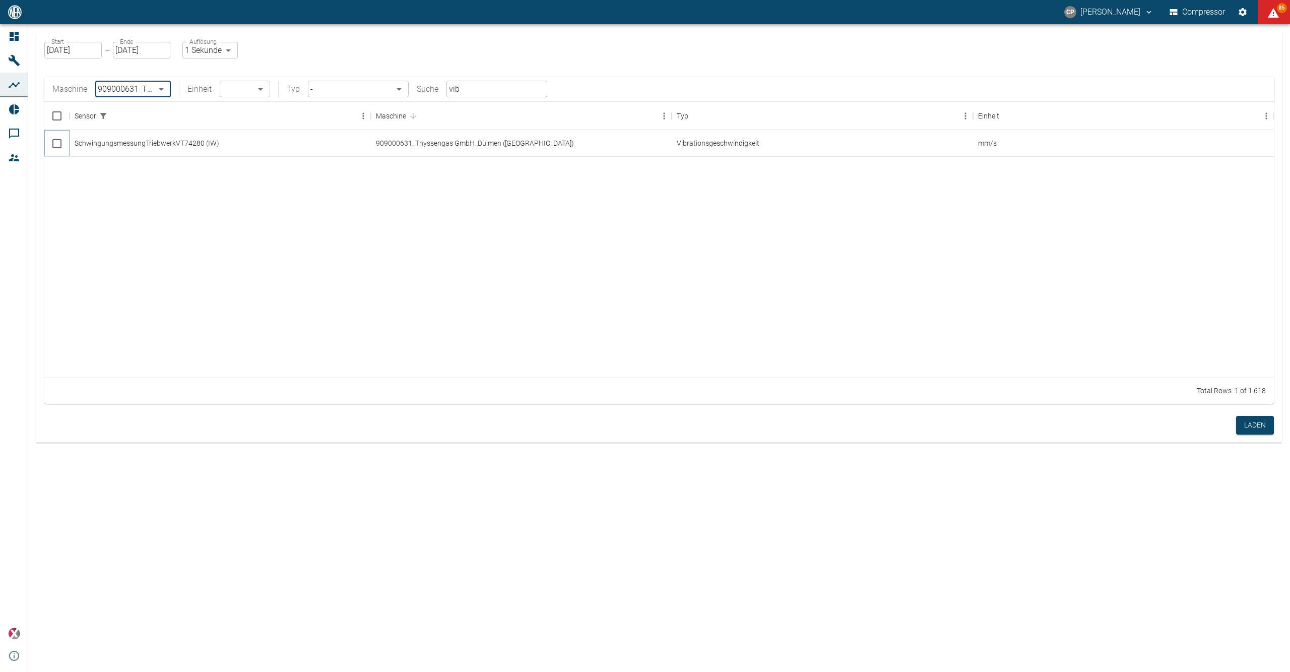
click at [56, 145] on input "Select row" at bounding box center [56, 143] width 21 height 21
checkbox input "false"
checkbox input "true"
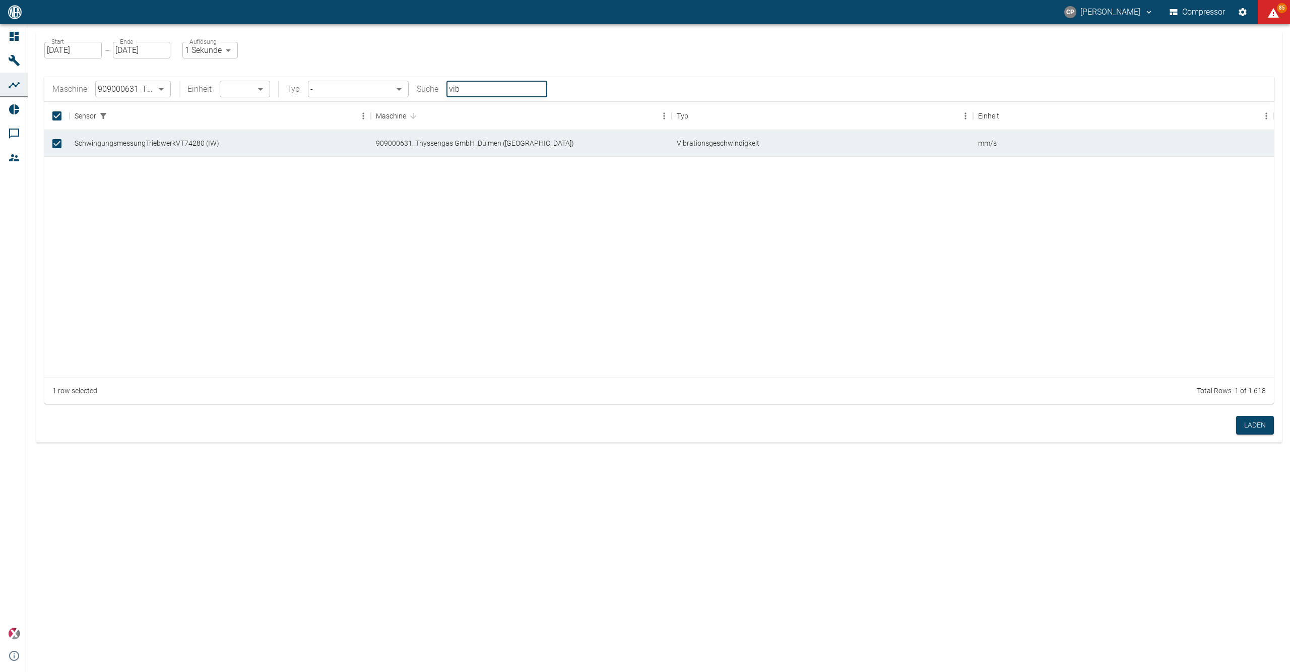
drag, startPoint x: 468, startPoint y: 88, endPoint x: 446, endPoint y: 89, distance: 22.7
click at [447, 89] on input "vib" at bounding box center [497, 89] width 101 height 17
type input "rpm"
click at [56, 170] on input "Select row" at bounding box center [56, 169] width 21 height 21
checkbox input "true"
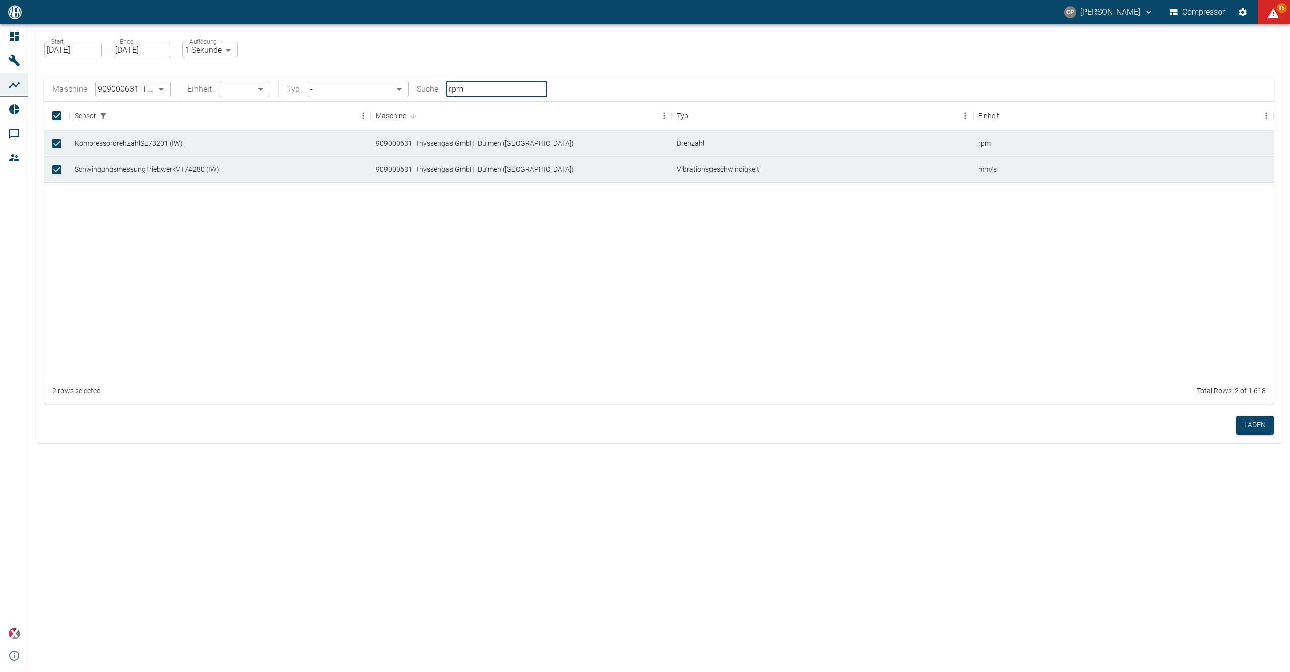
drag, startPoint x: 478, startPoint y: 93, endPoint x: 442, endPoint y: 93, distance: 35.3
click at [442, 93] on div "Maschine 909000631_Thyssengas GmbH_Dülmen (DE) a6252582-01dd-49cb-8dbe-0742b28b…" at bounding box center [299, 89] width 495 height 17
type input "kw"
drag, startPoint x: 53, startPoint y: 194, endPoint x: 115, endPoint y: 184, distance: 62.8
click at [53, 194] on input "Select row" at bounding box center [56, 195] width 21 height 21
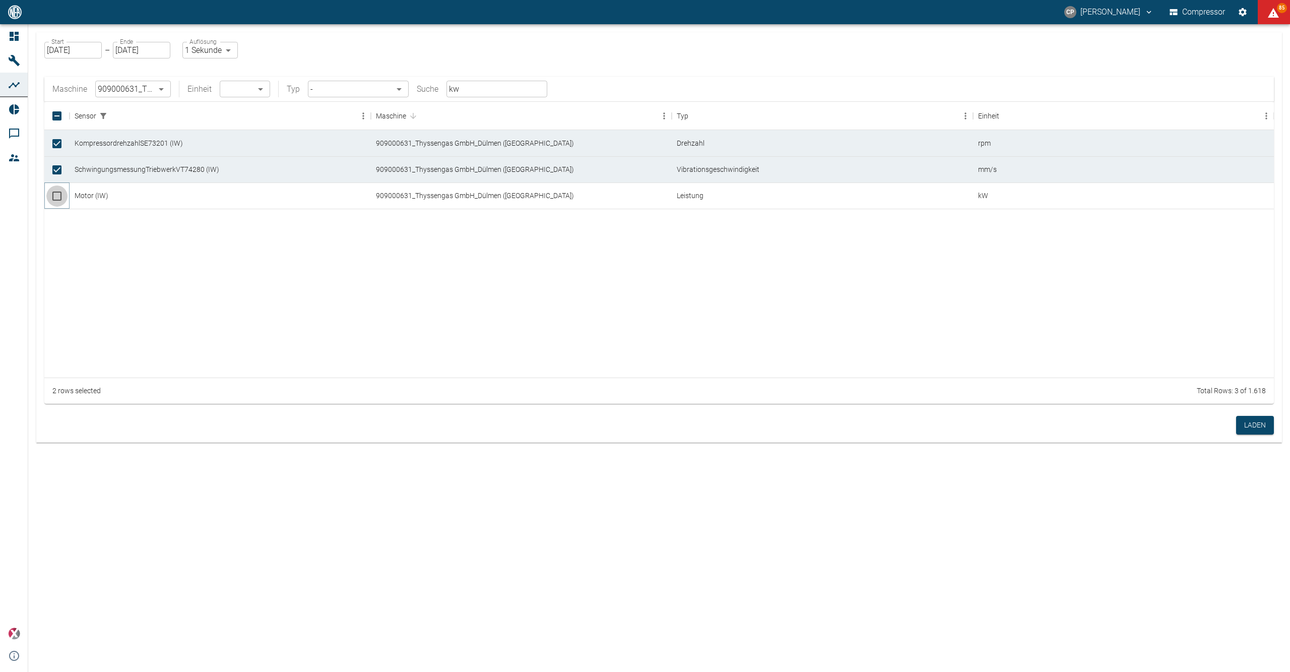
checkbox input "true"
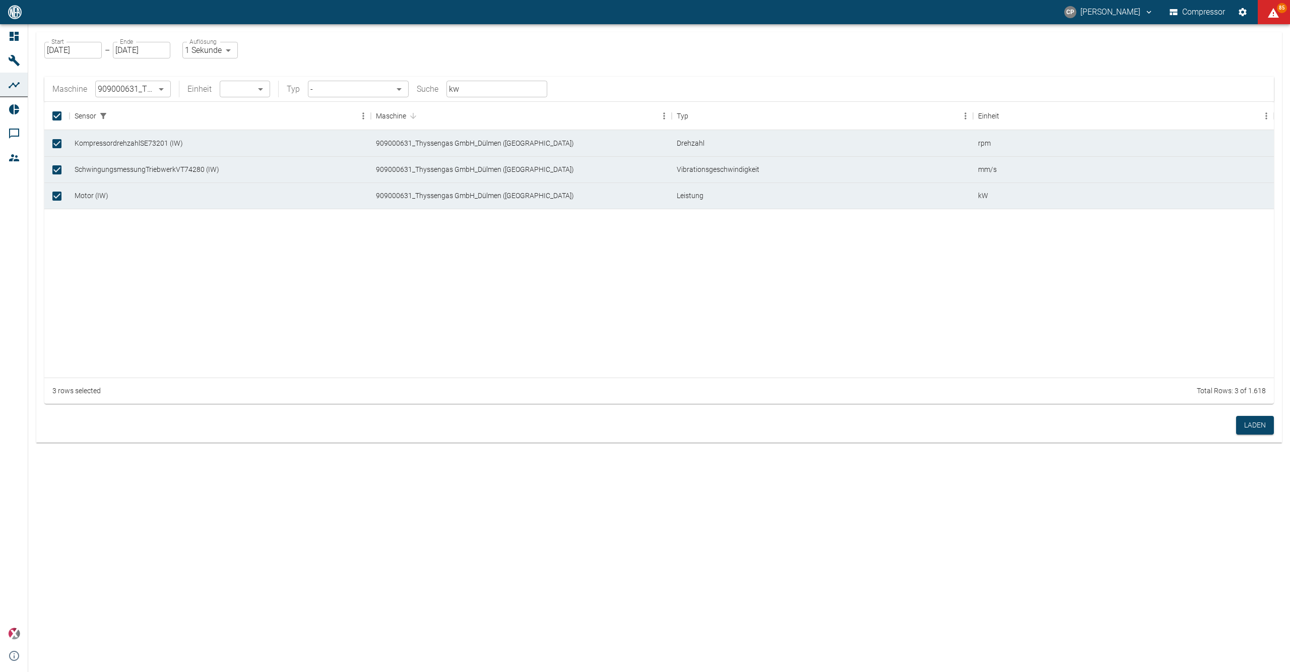
click at [470, 85] on input "kw" at bounding box center [497, 89] width 101 height 17
type input "k"
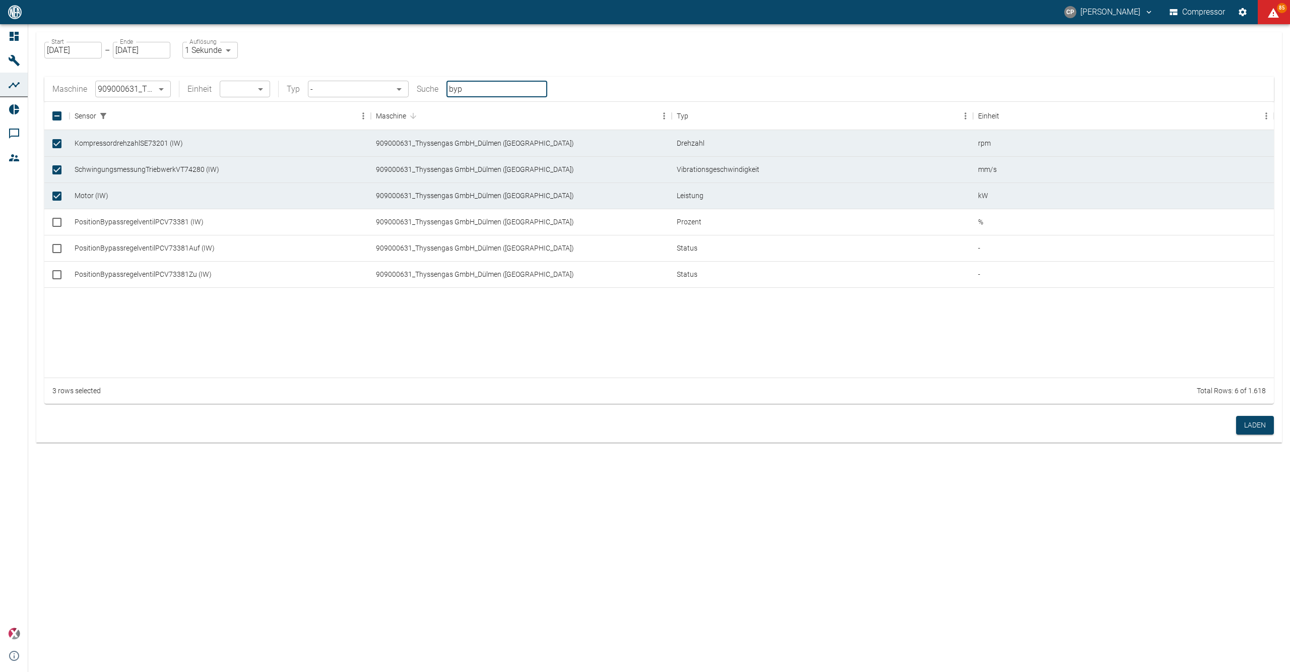
type input "byp"
click at [53, 224] on input "Select row" at bounding box center [56, 222] width 21 height 21
checkbox input "true"
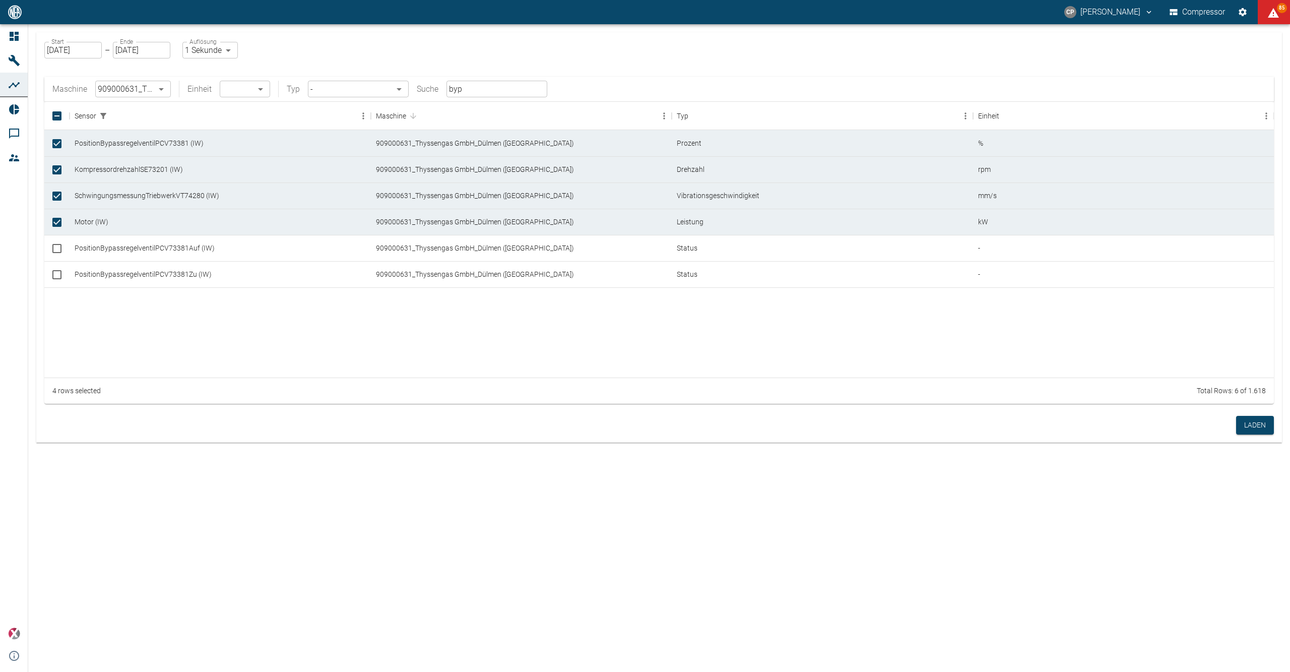
click at [81, 48] on input "[DATE]" at bounding box center [72, 50] width 57 height 17
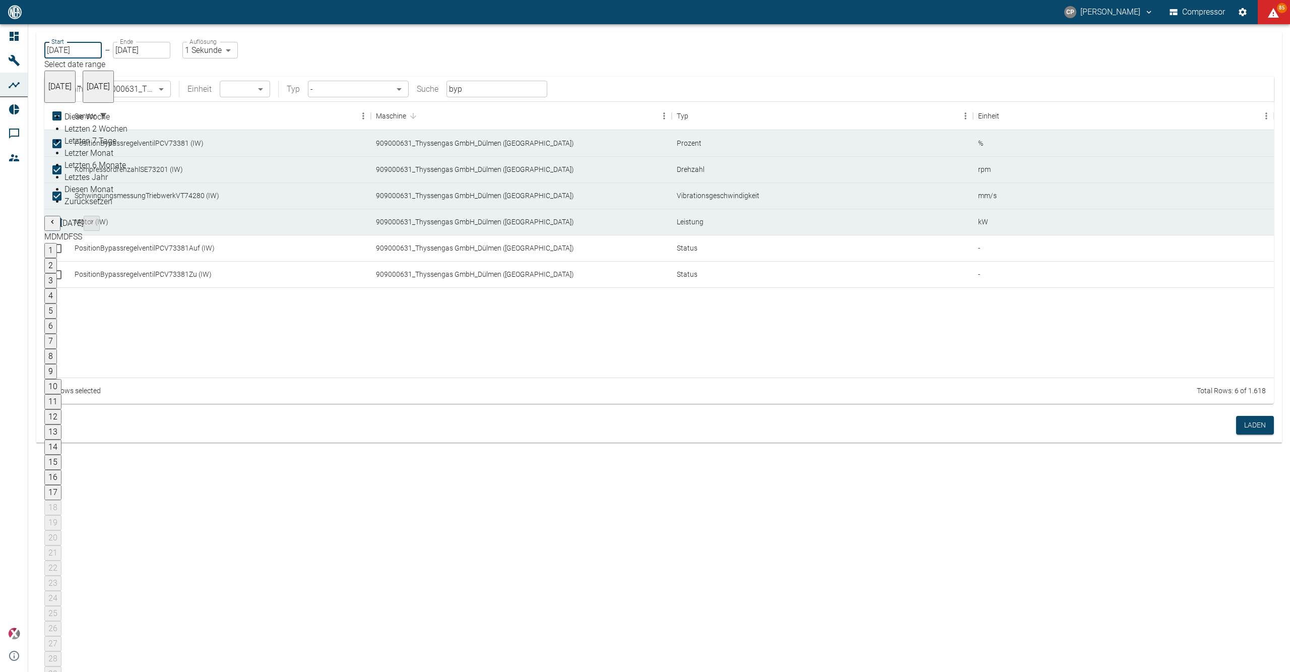
click at [57, 243] on button "1" at bounding box center [50, 250] width 13 height 15
type input "01.09.2025"
click at [232, 45] on body "CP Christoph Palm Compressor 85 Dashboard Maschinen Analysen Reports Kommentare…" at bounding box center [645, 336] width 1290 height 672
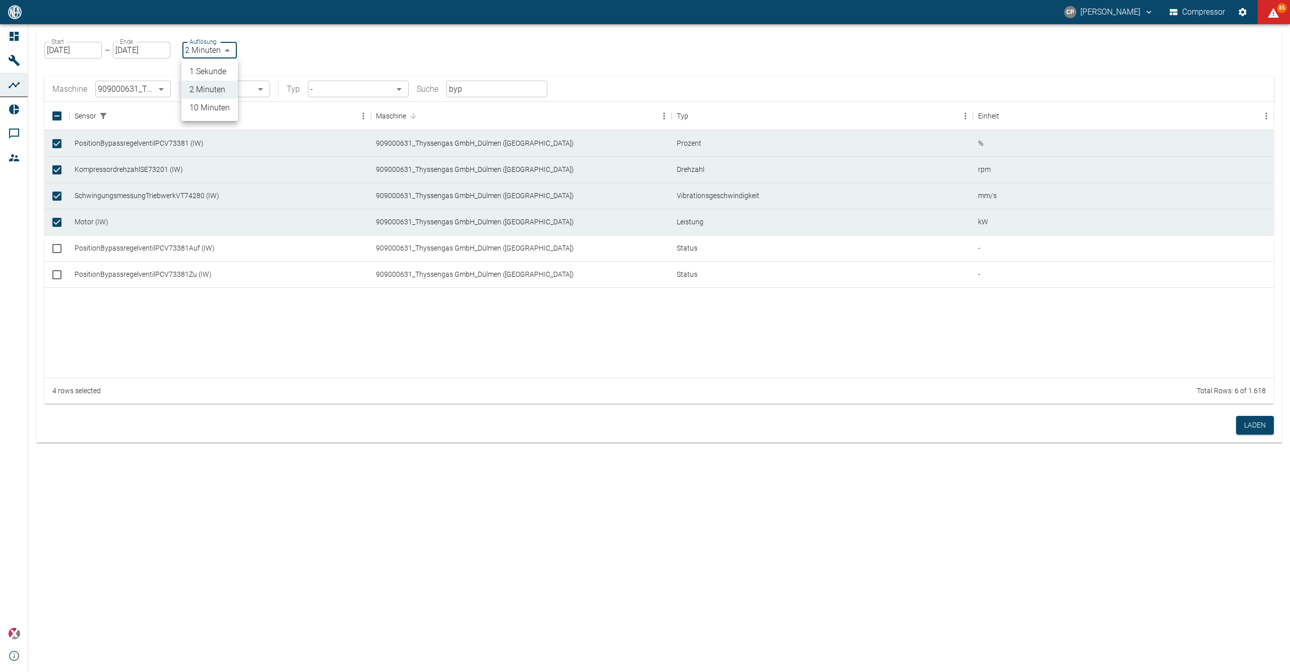
click at [218, 64] on li "1 Sekunde" at bounding box center [209, 71] width 56 height 18
type input "1sec"
click at [1248, 422] on button "Laden" at bounding box center [1255, 425] width 38 height 19
